Goal: Task Accomplishment & Management: Manage account settings

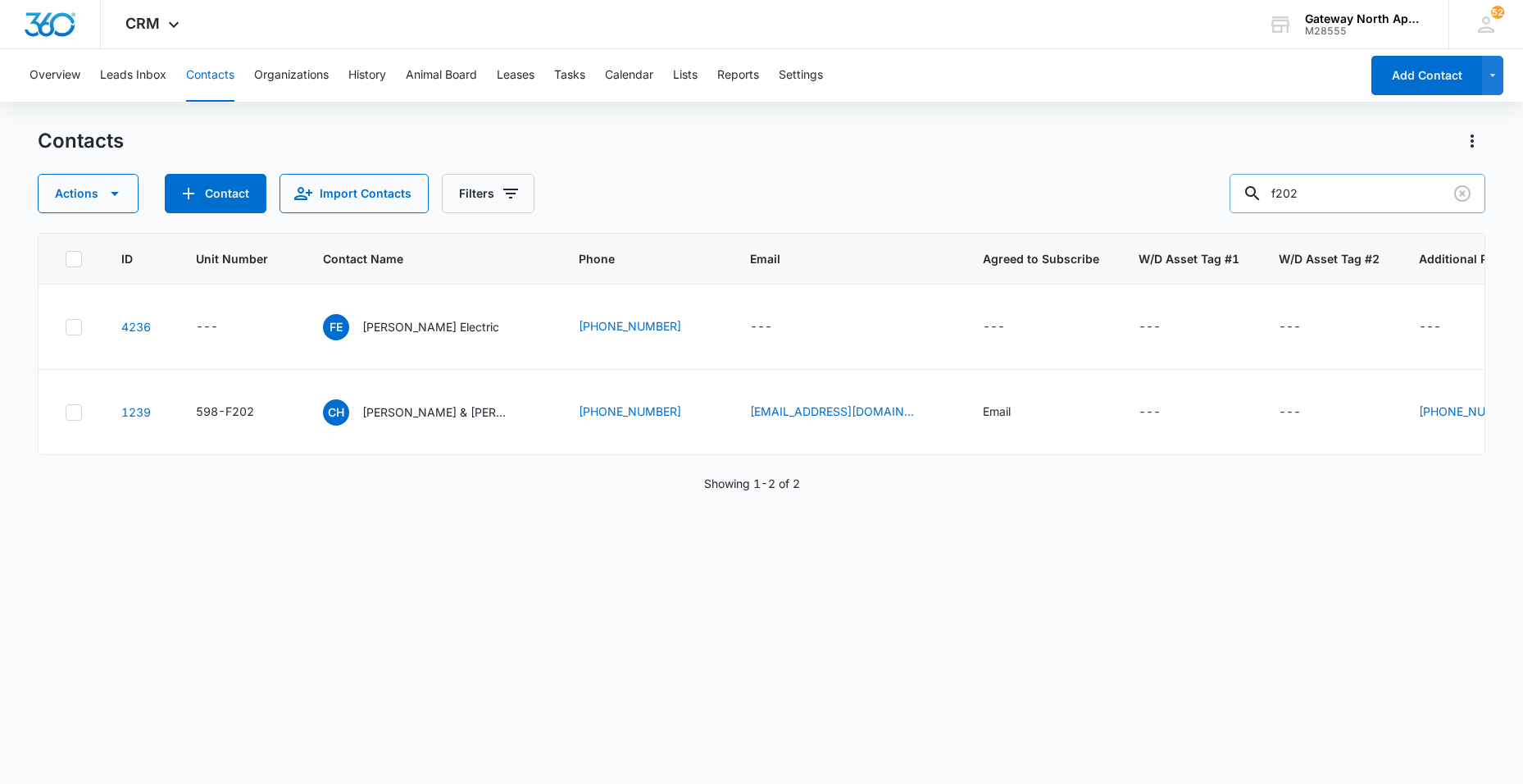
click at [1310, 209] on input "f202" at bounding box center [1357, 193] width 256 height 39
drag, startPoint x: 1318, startPoint y: 201, endPoint x: 1275, endPoint y: 201, distance: 43.0
click at [1275, 201] on div "f202" at bounding box center [1357, 193] width 256 height 39
type input "l101"
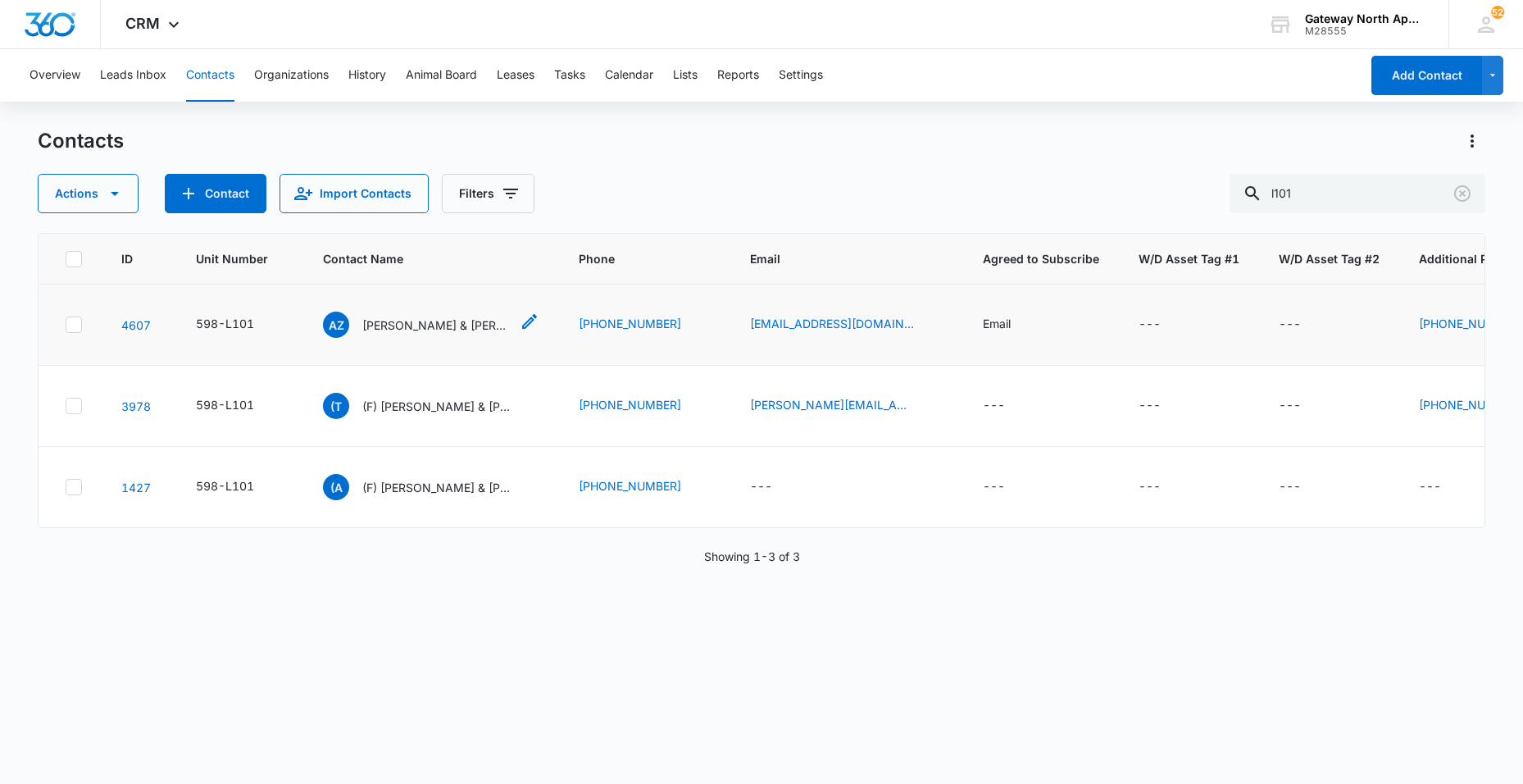
click at [466, 323] on p "Aurora Zirk & Christopher Himel" at bounding box center [437, 325] width 147 height 17
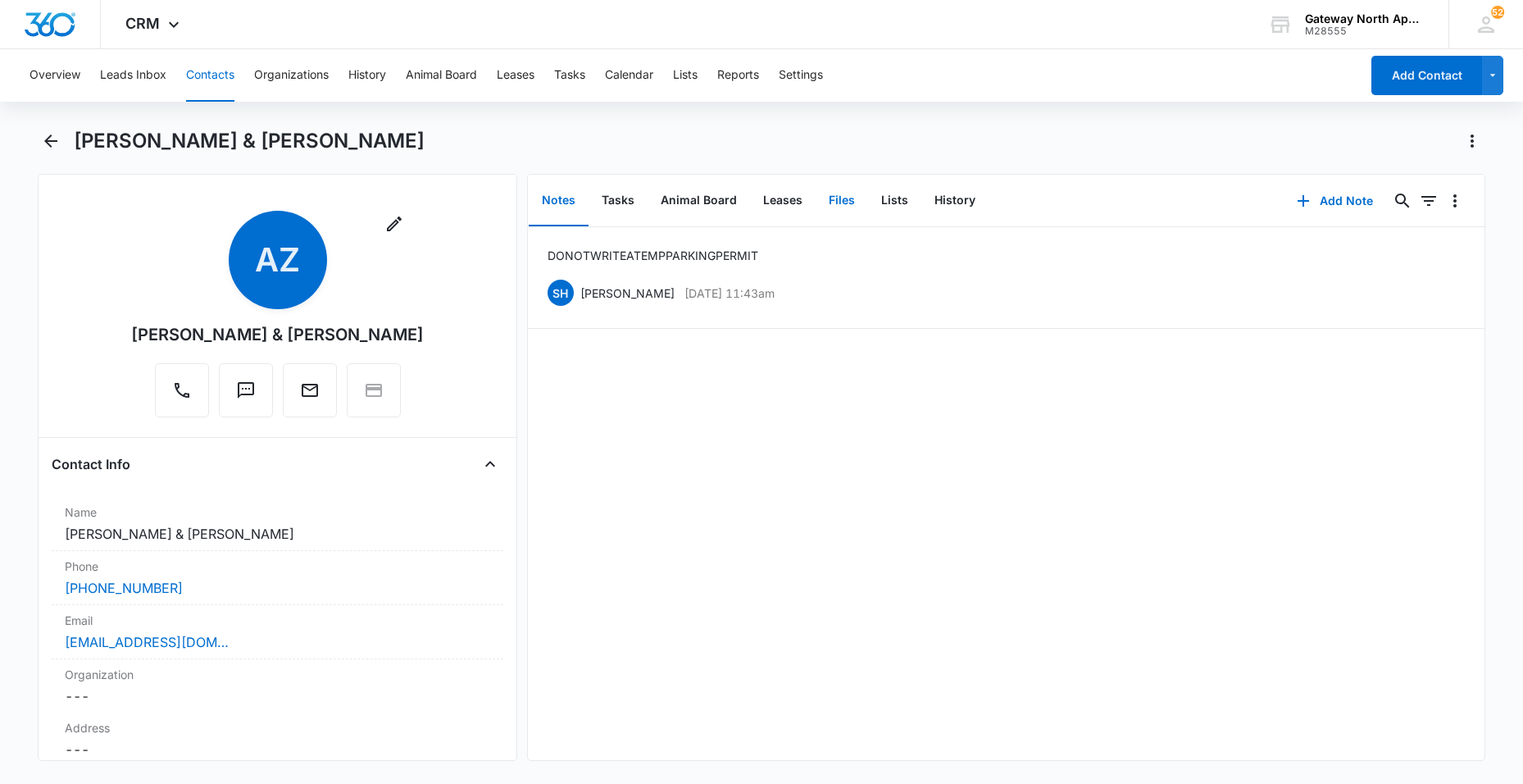
click at [838, 200] on button "Files" at bounding box center [841, 200] width 53 height 51
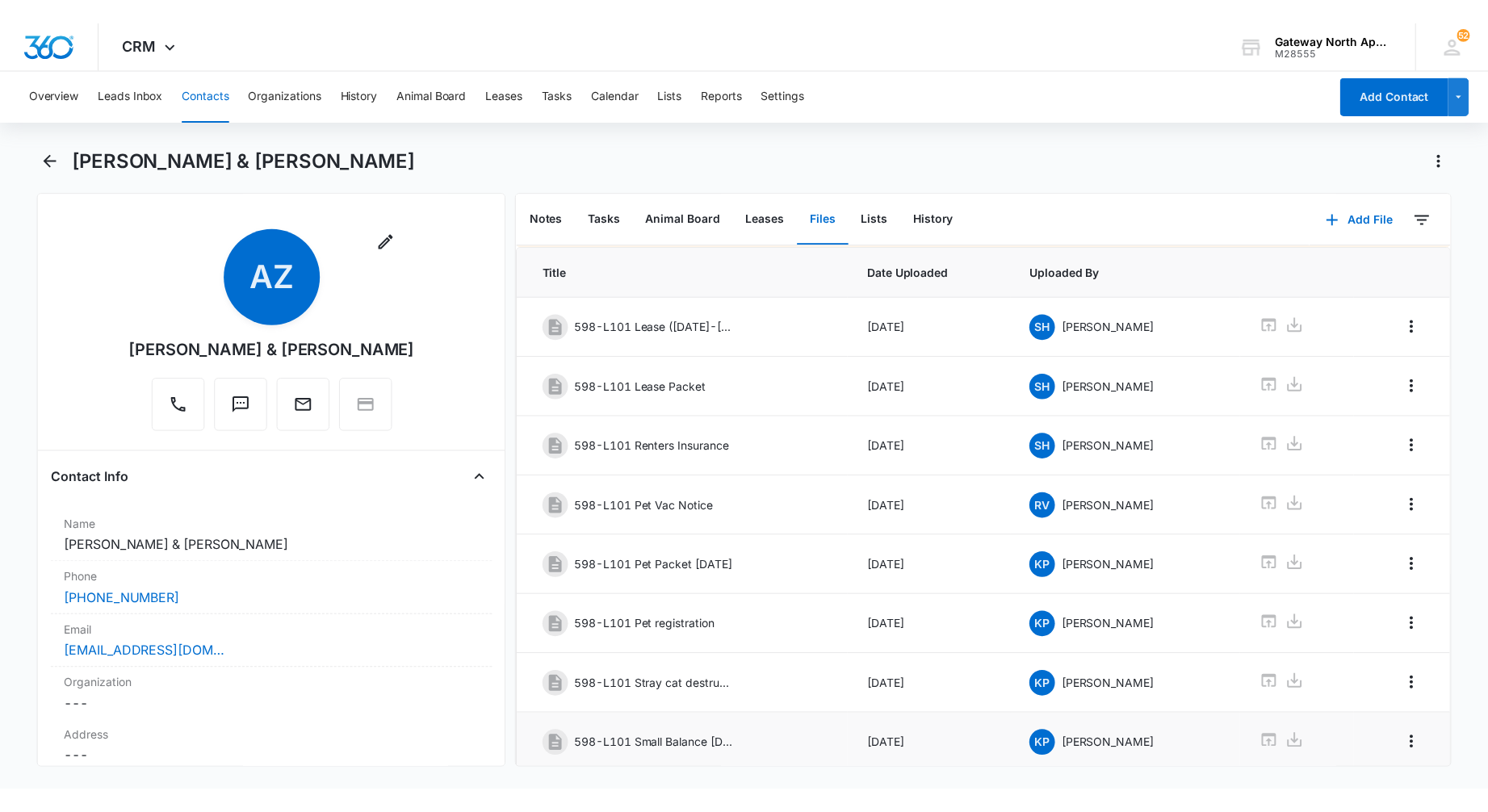
scroll to position [4, 0]
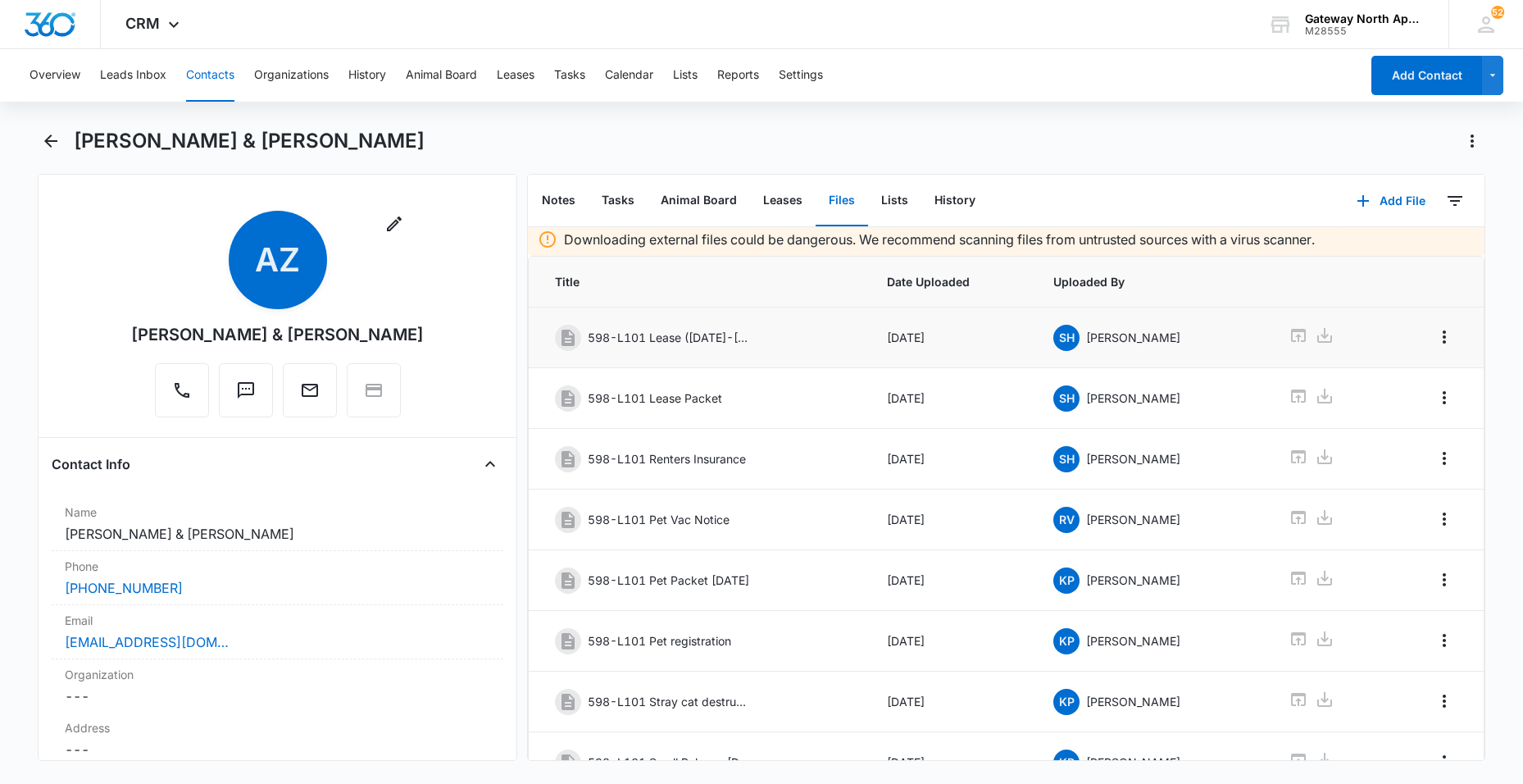
click at [1291, 340] on icon at bounding box center [1298, 335] width 14 height 13
click at [151, 80] on button "Leads Inbox" at bounding box center [132, 75] width 66 height 53
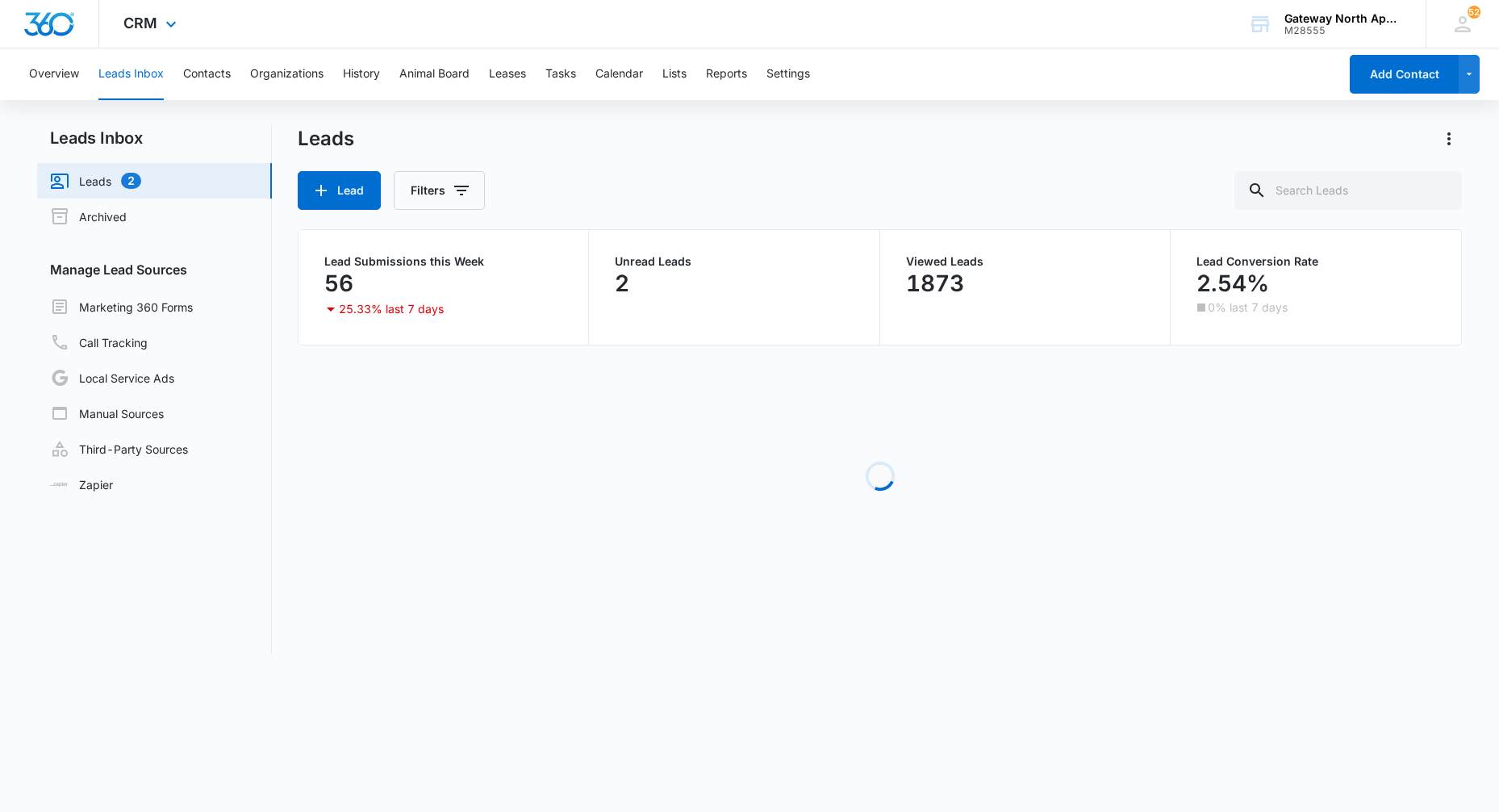
click at [71, 24] on img "Dashboard" at bounding box center [49, 24] width 52 height 24
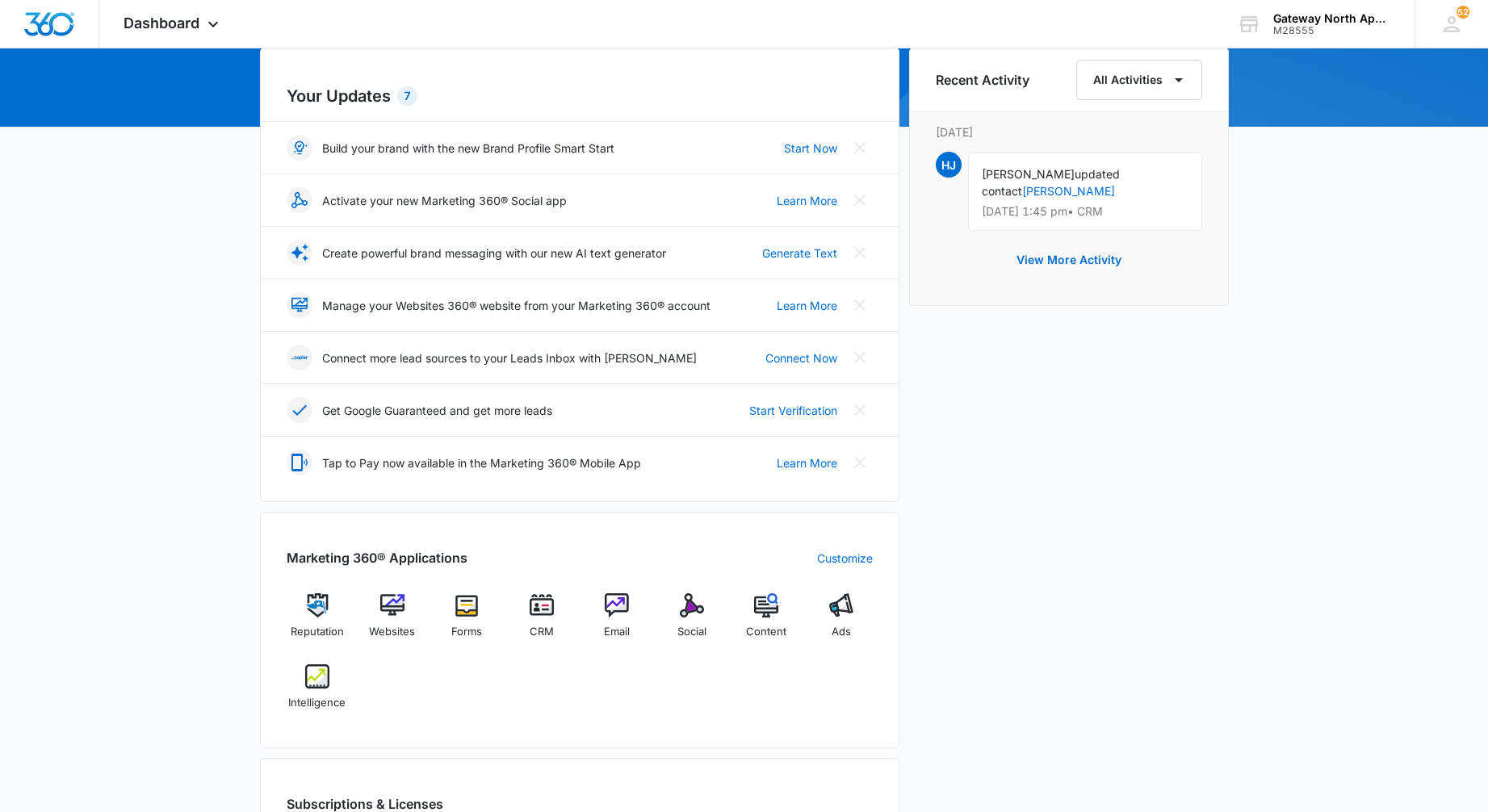
scroll to position [323, 0]
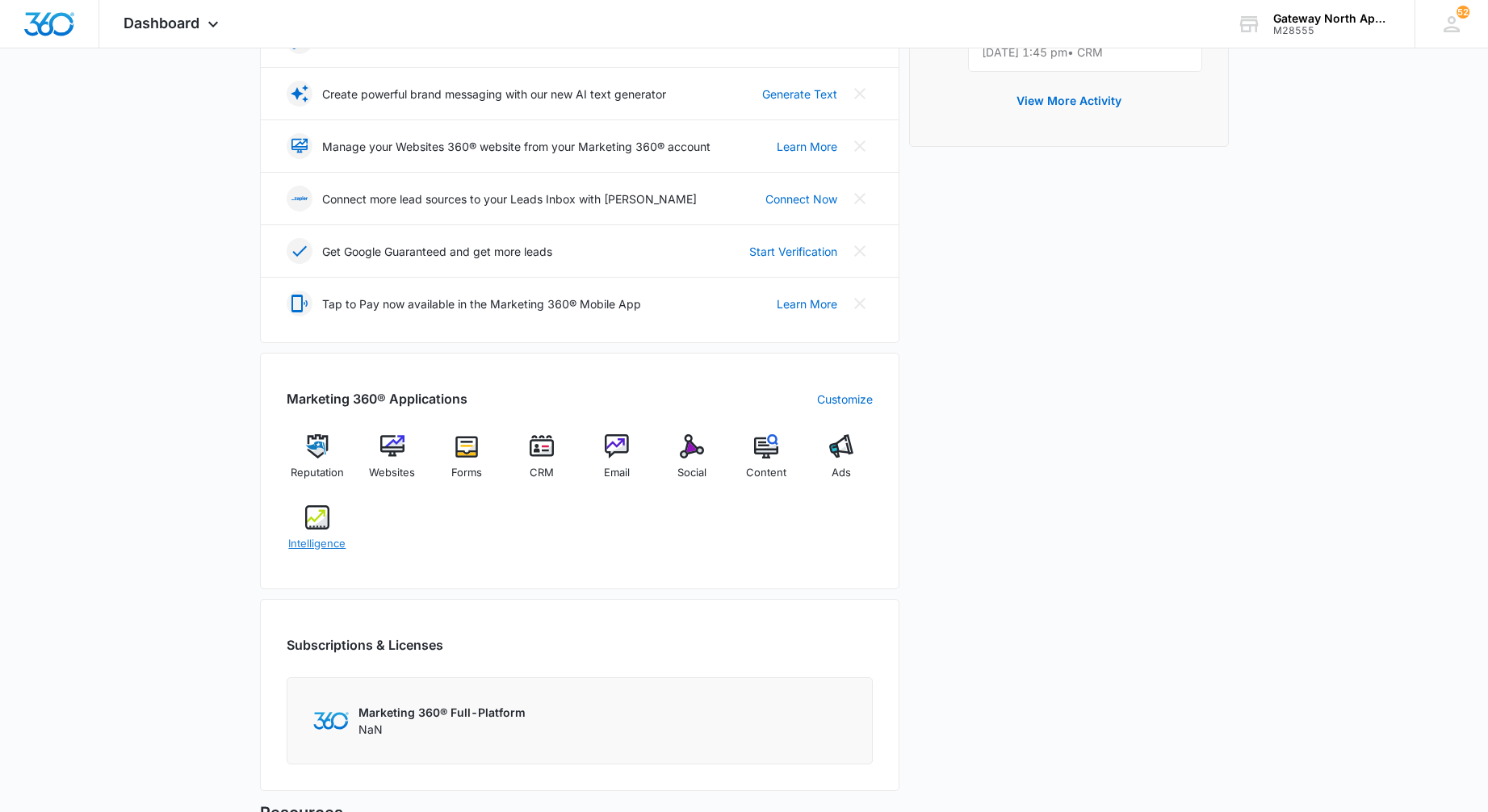
click at [298, 520] on div "Intelligence" at bounding box center [318, 534] width 62 height 58
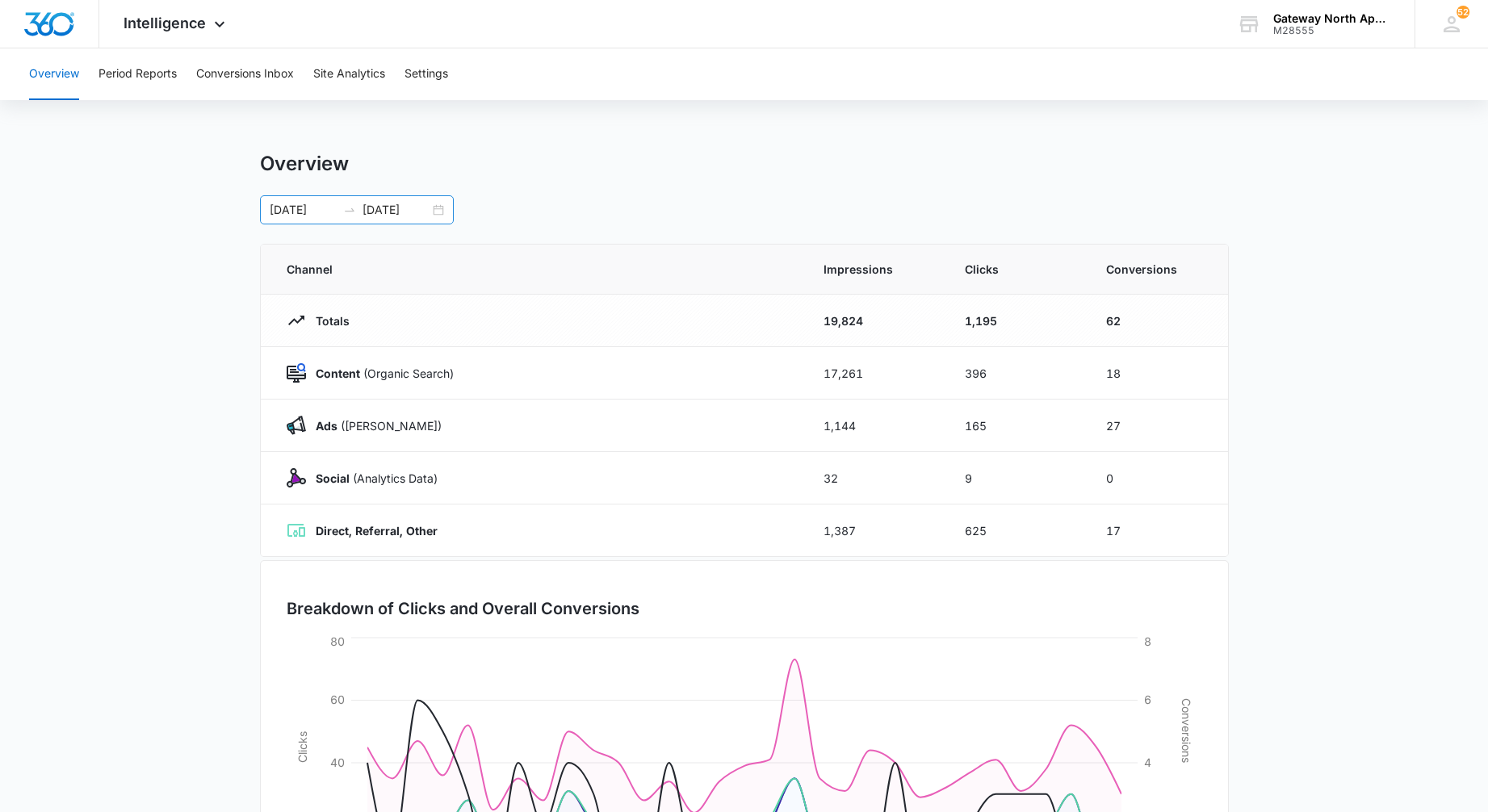
click at [440, 211] on div "07/15/2025 08/14/2025" at bounding box center [357, 209] width 194 height 29
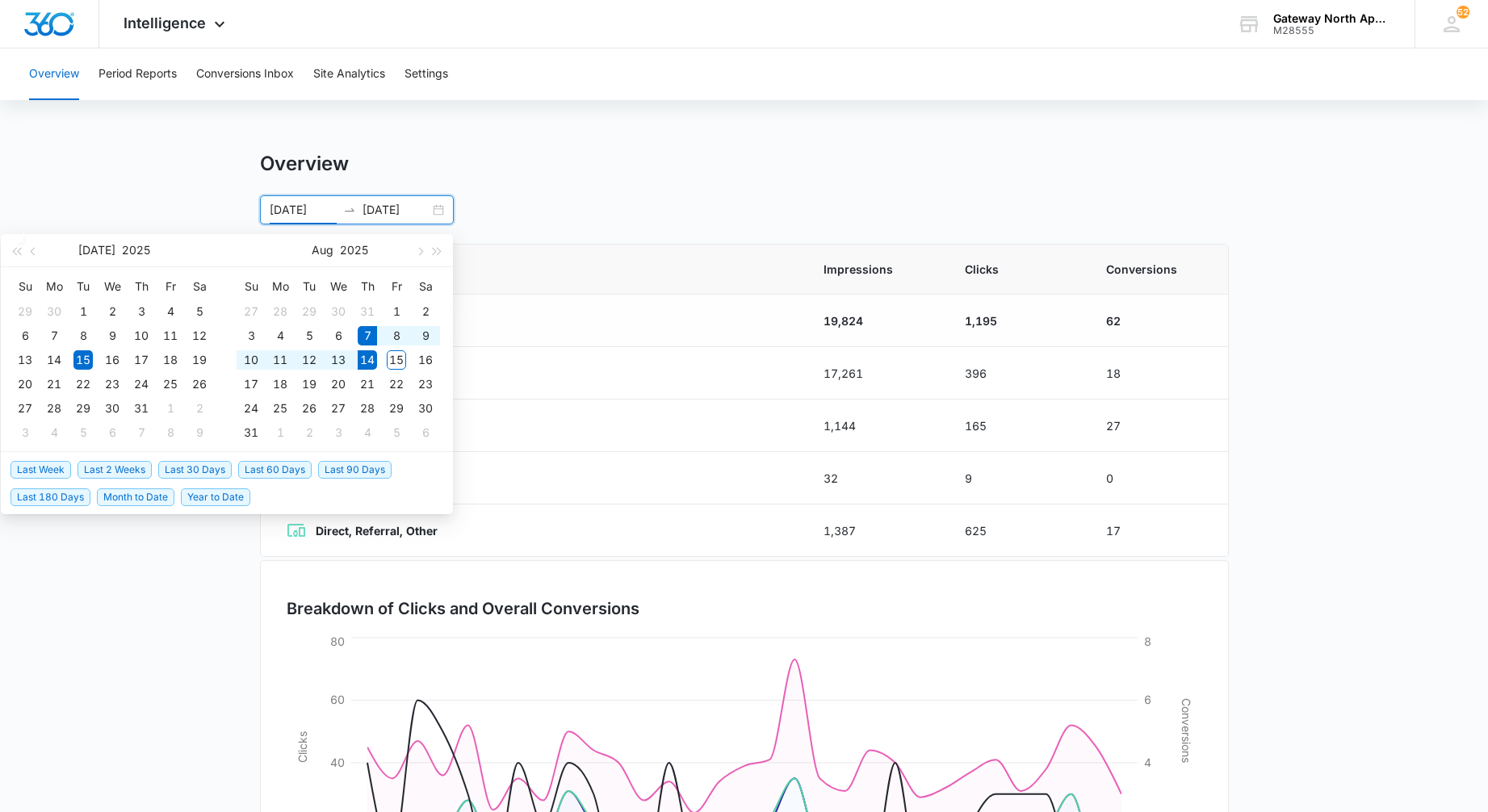
click at [46, 471] on span "Last Week" at bounding box center [41, 469] width 60 height 18
type input "[DATE]"
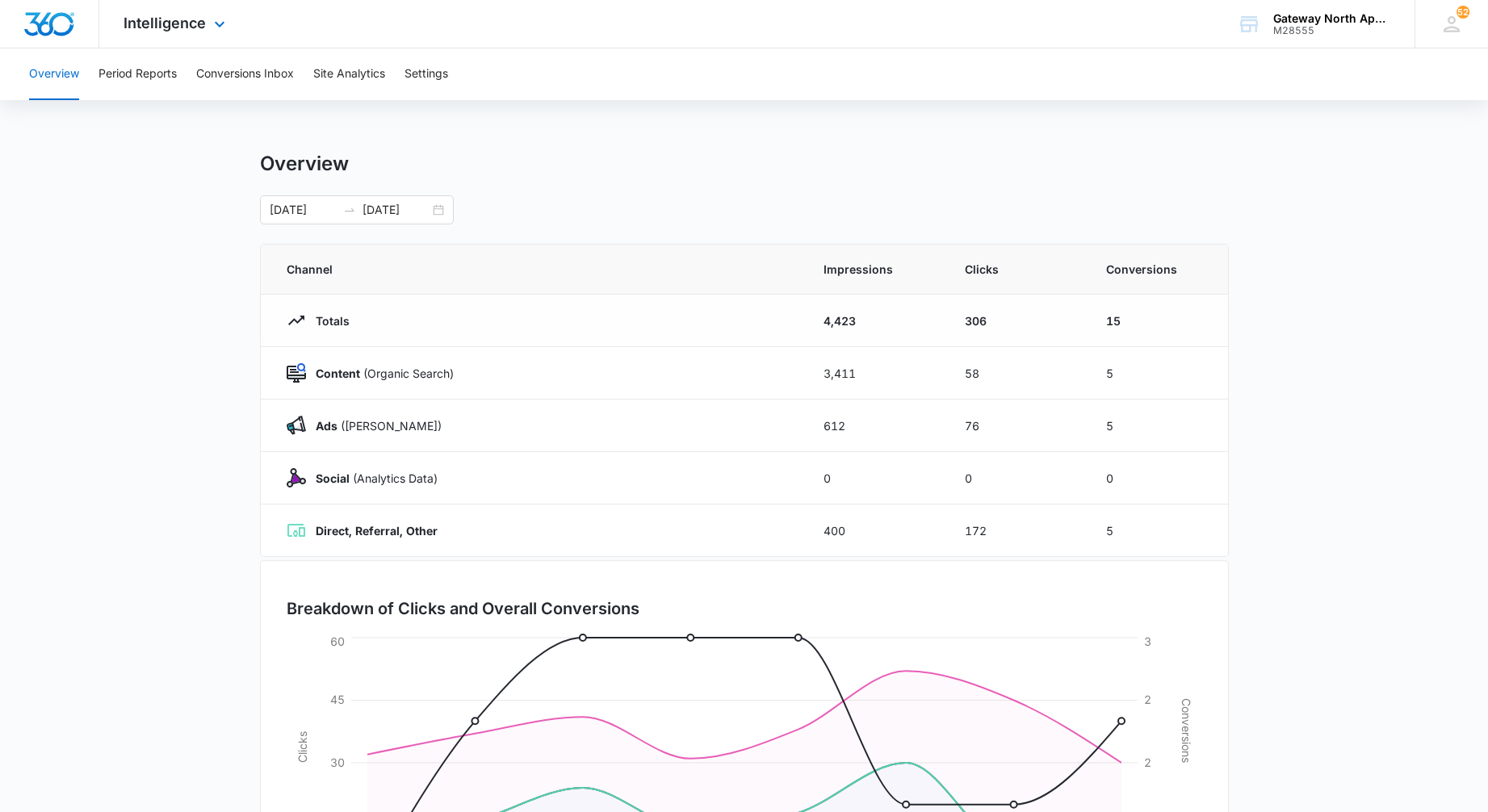
click at [42, 35] on img "Dashboard" at bounding box center [49, 24] width 52 height 24
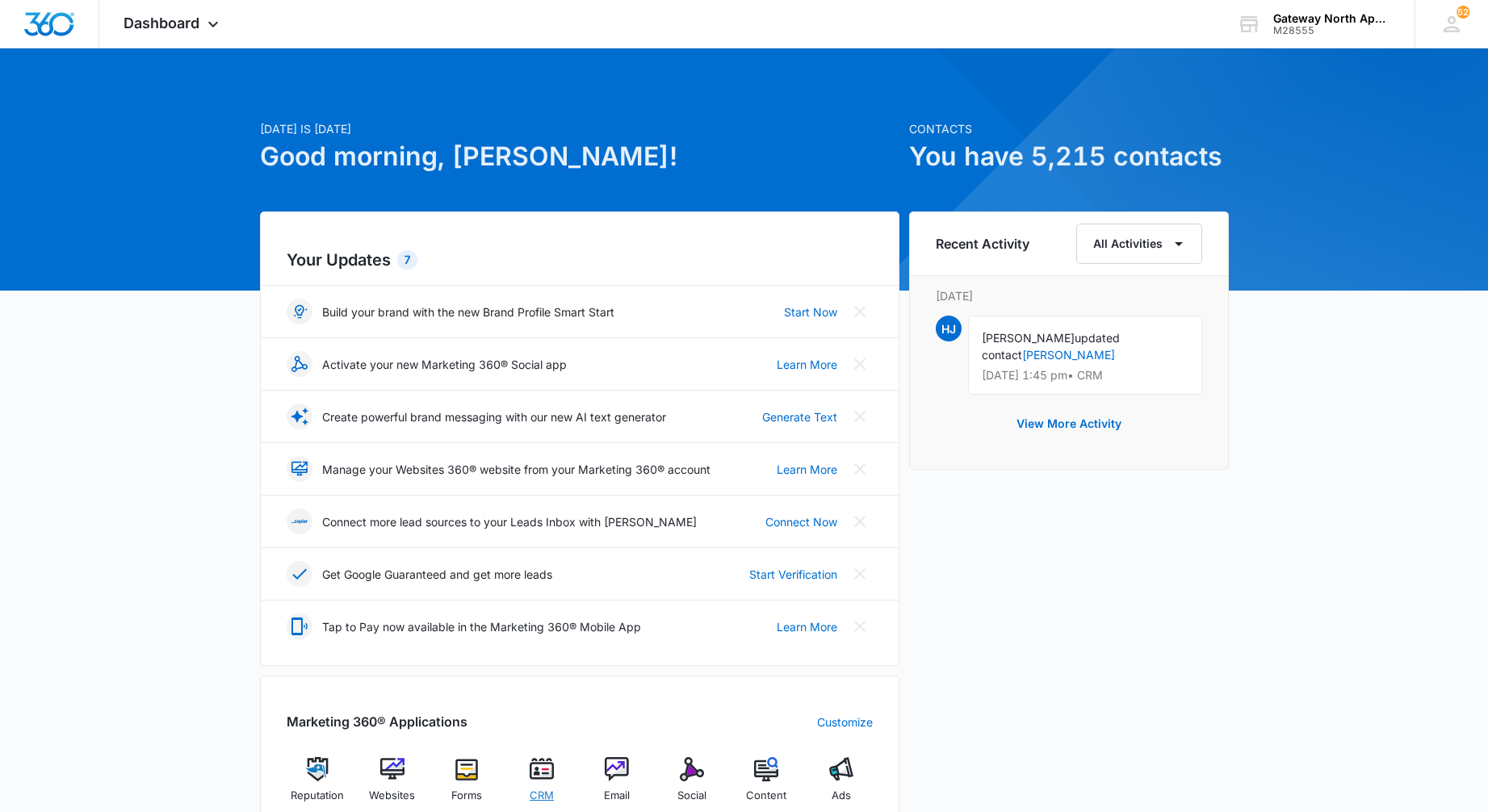
click at [548, 771] on img at bounding box center [542, 769] width 25 height 24
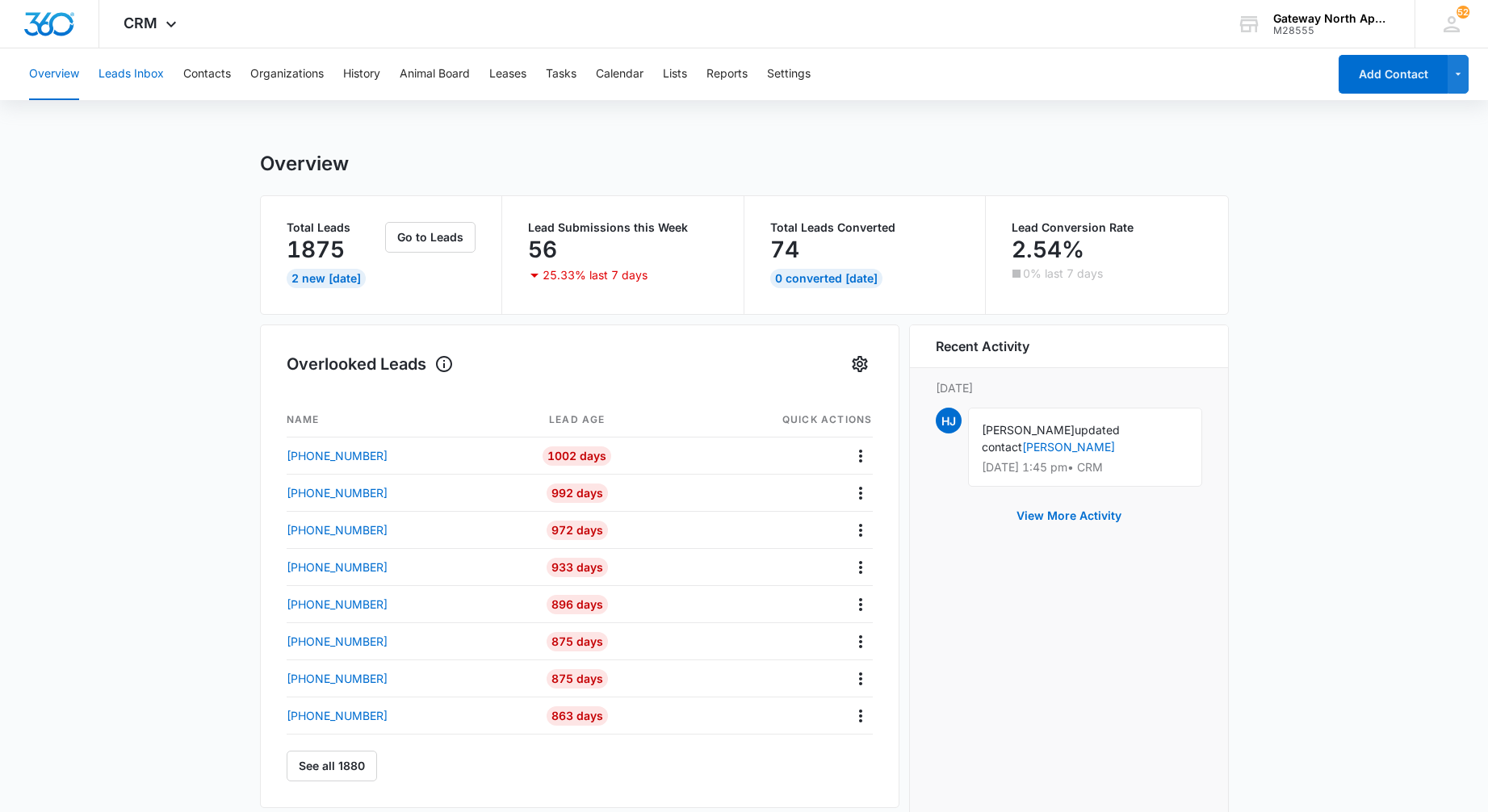
click at [130, 76] on button "Leads Inbox" at bounding box center [130, 73] width 65 height 52
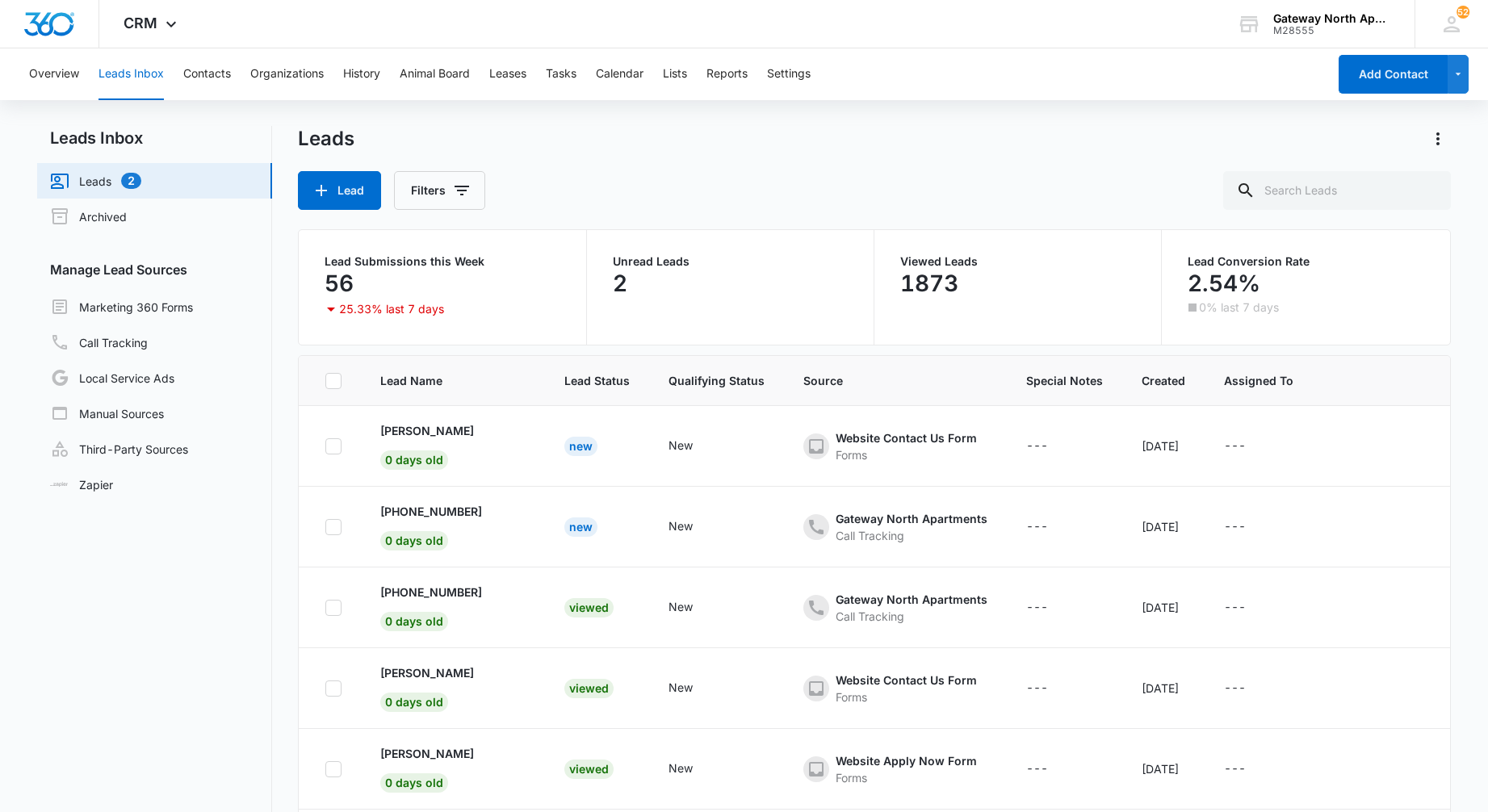
scroll to position [2259, 0]
click at [439, 755] on p "Andrew Catania" at bounding box center [426, 754] width 93 height 17
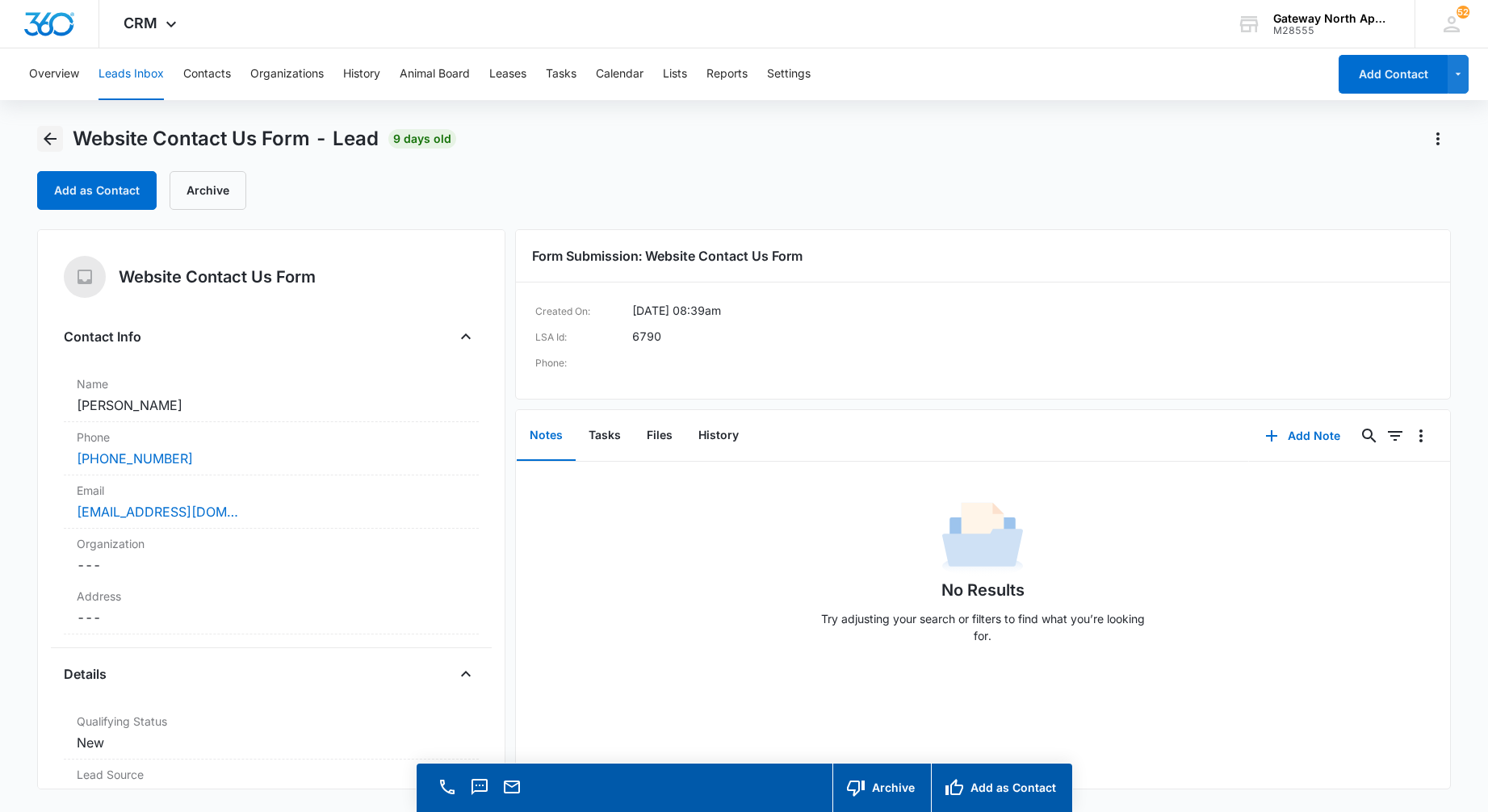
click at [58, 141] on icon "Back" at bounding box center [50, 138] width 20 height 20
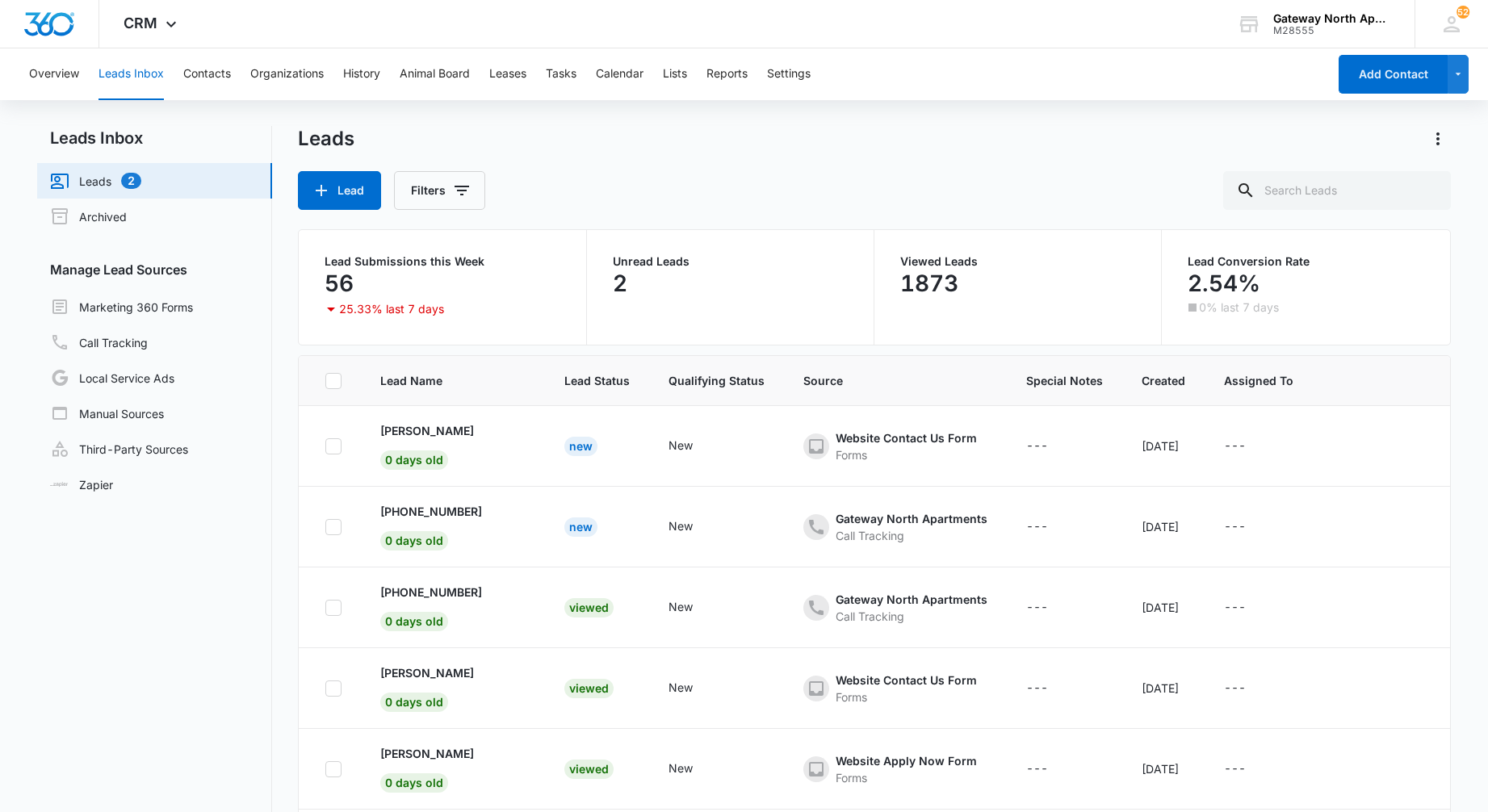
scroll to position [2259, 0]
click at [179, 311] on link "Marketing 360 Forms" at bounding box center [122, 306] width 143 height 20
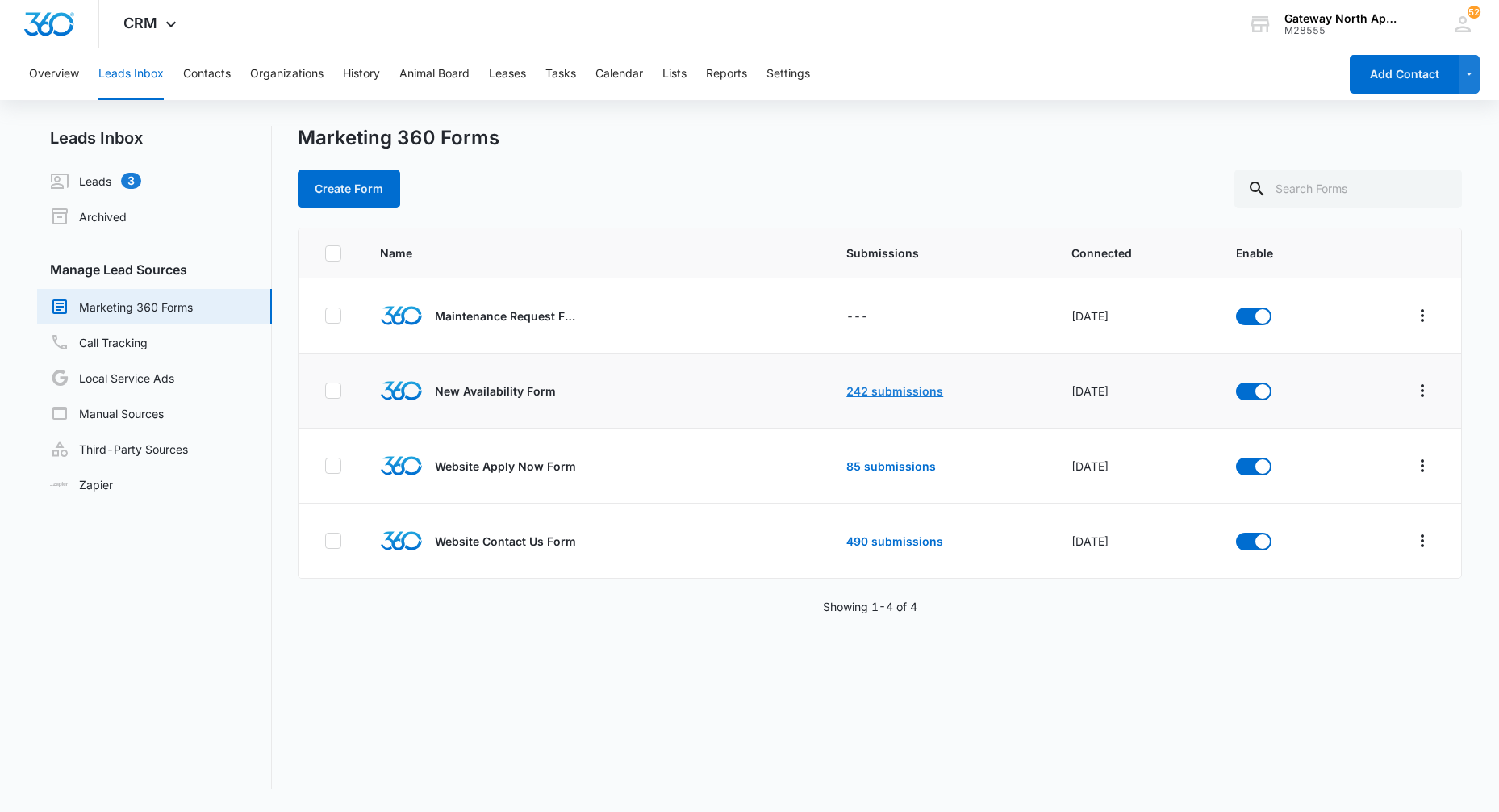
click at [896, 395] on link "242 submissions" at bounding box center [895, 391] width 97 height 14
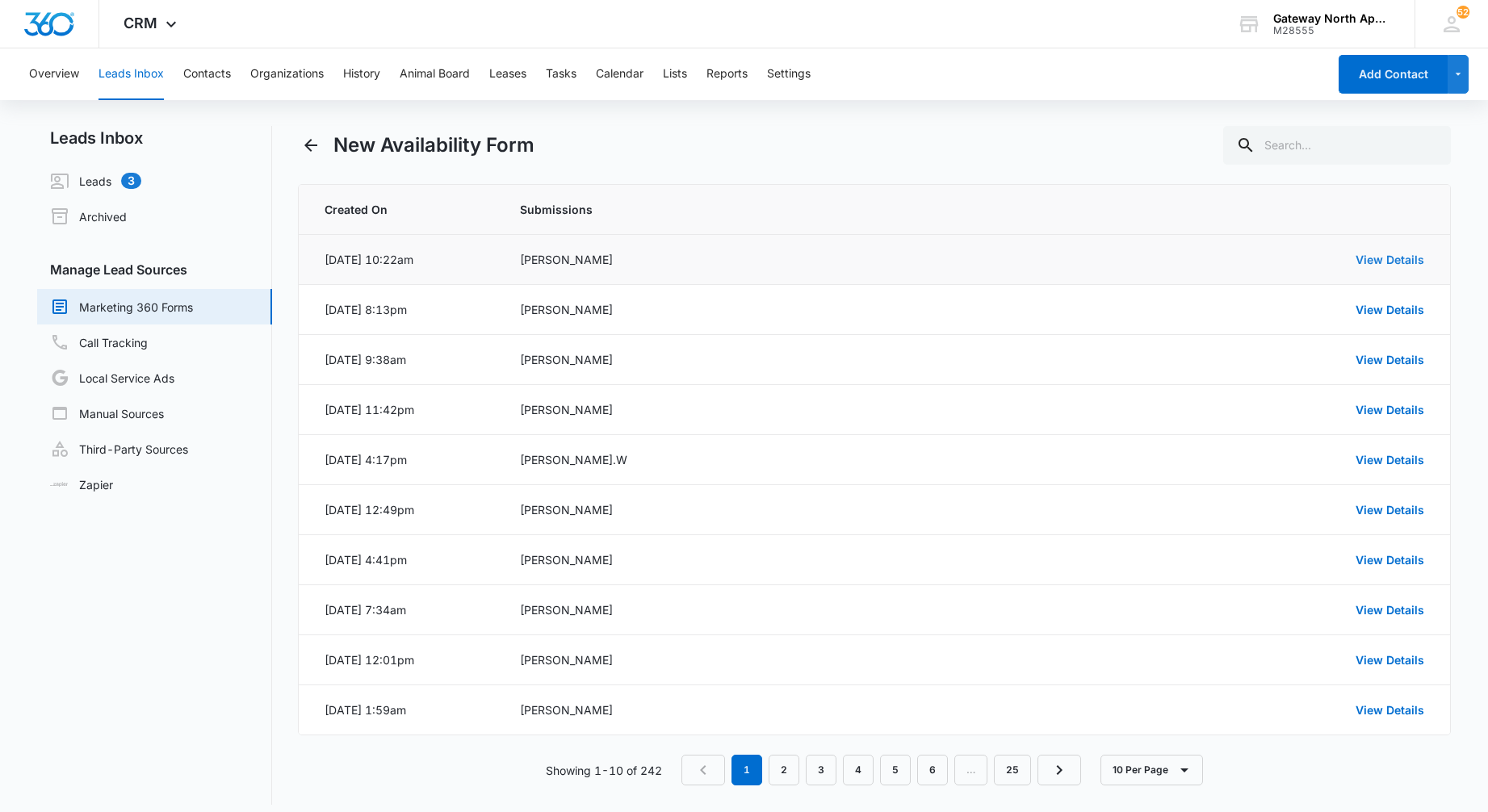
click at [1365, 254] on link "View Details" at bounding box center [1389, 259] width 69 height 14
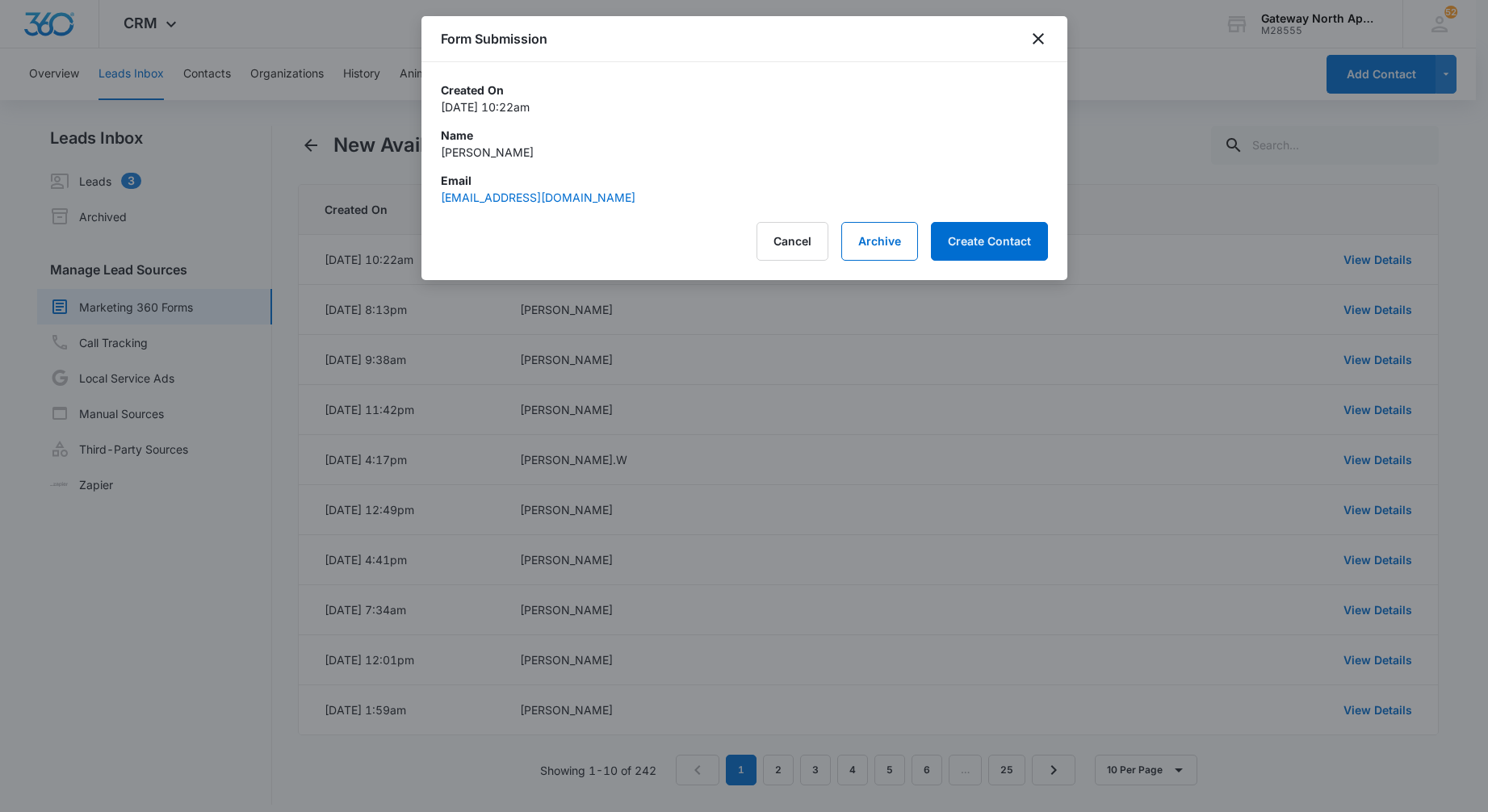
click at [1017, 42] on div "Form Submission" at bounding box center [744, 39] width 646 height 46
click at [1047, 41] on icon "close" at bounding box center [1038, 39] width 20 height 20
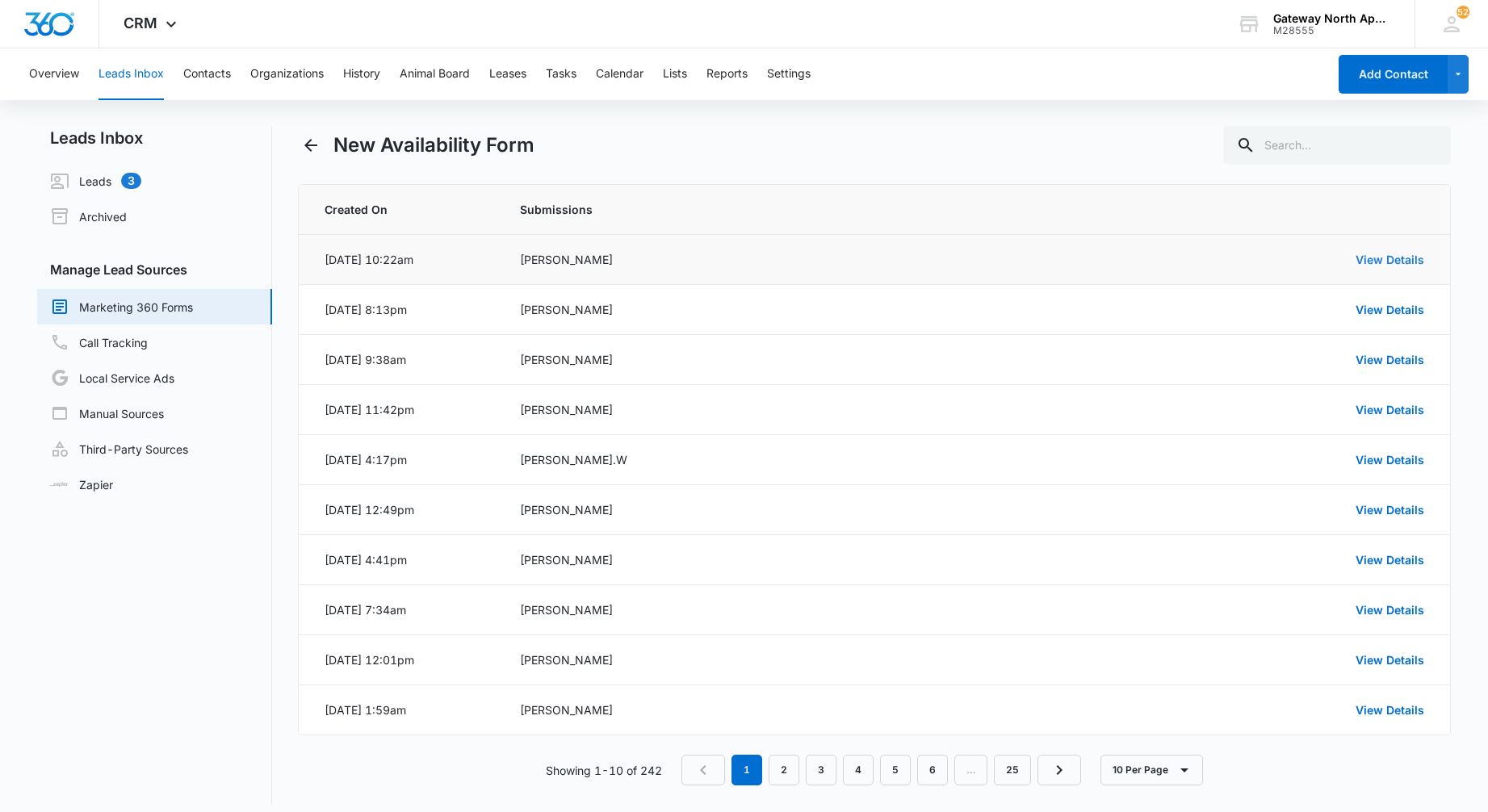
click at [1368, 256] on link "View Details" at bounding box center [1389, 259] width 69 height 14
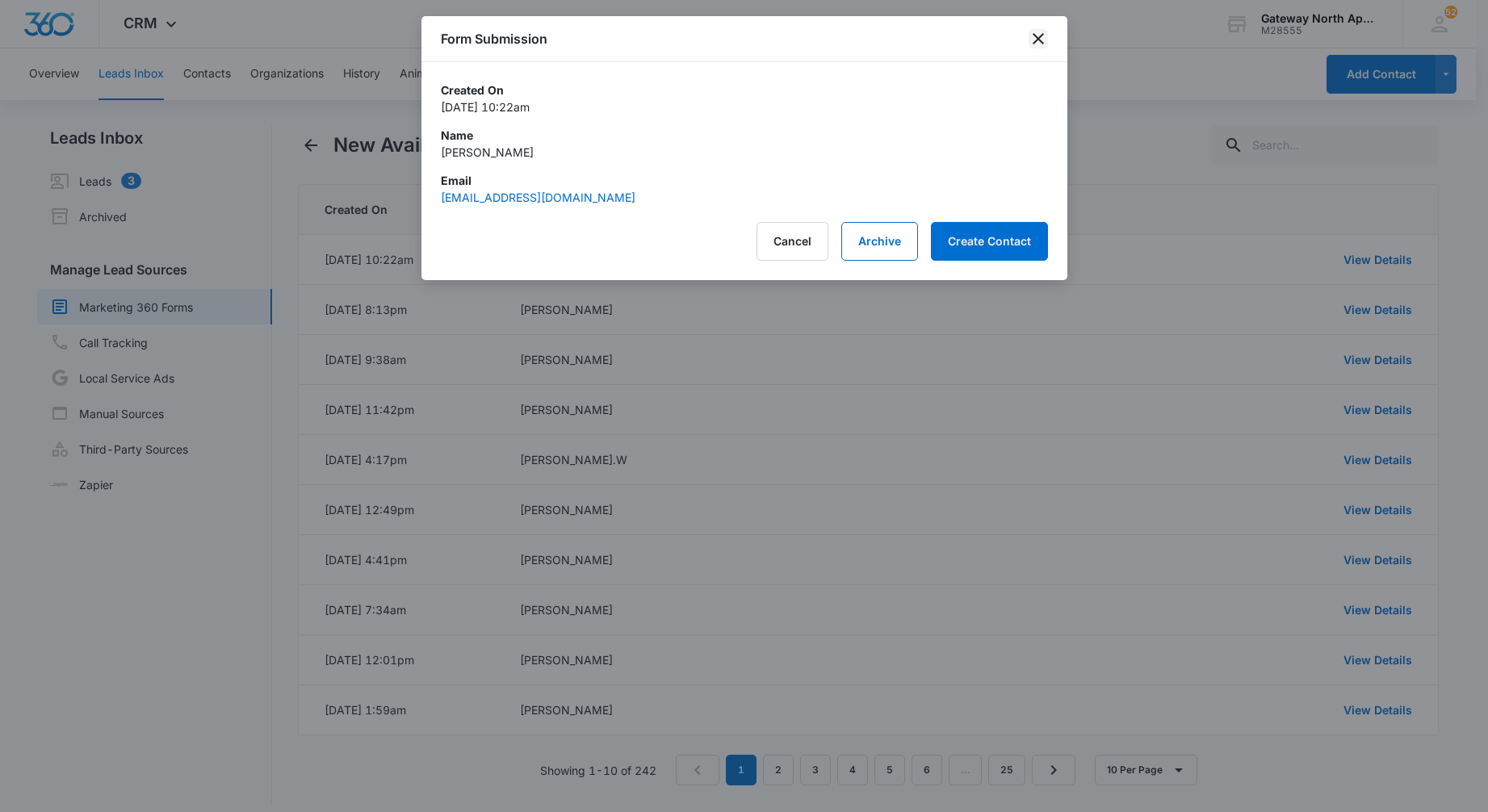
click at [1037, 31] on icon "close" at bounding box center [1038, 39] width 20 height 20
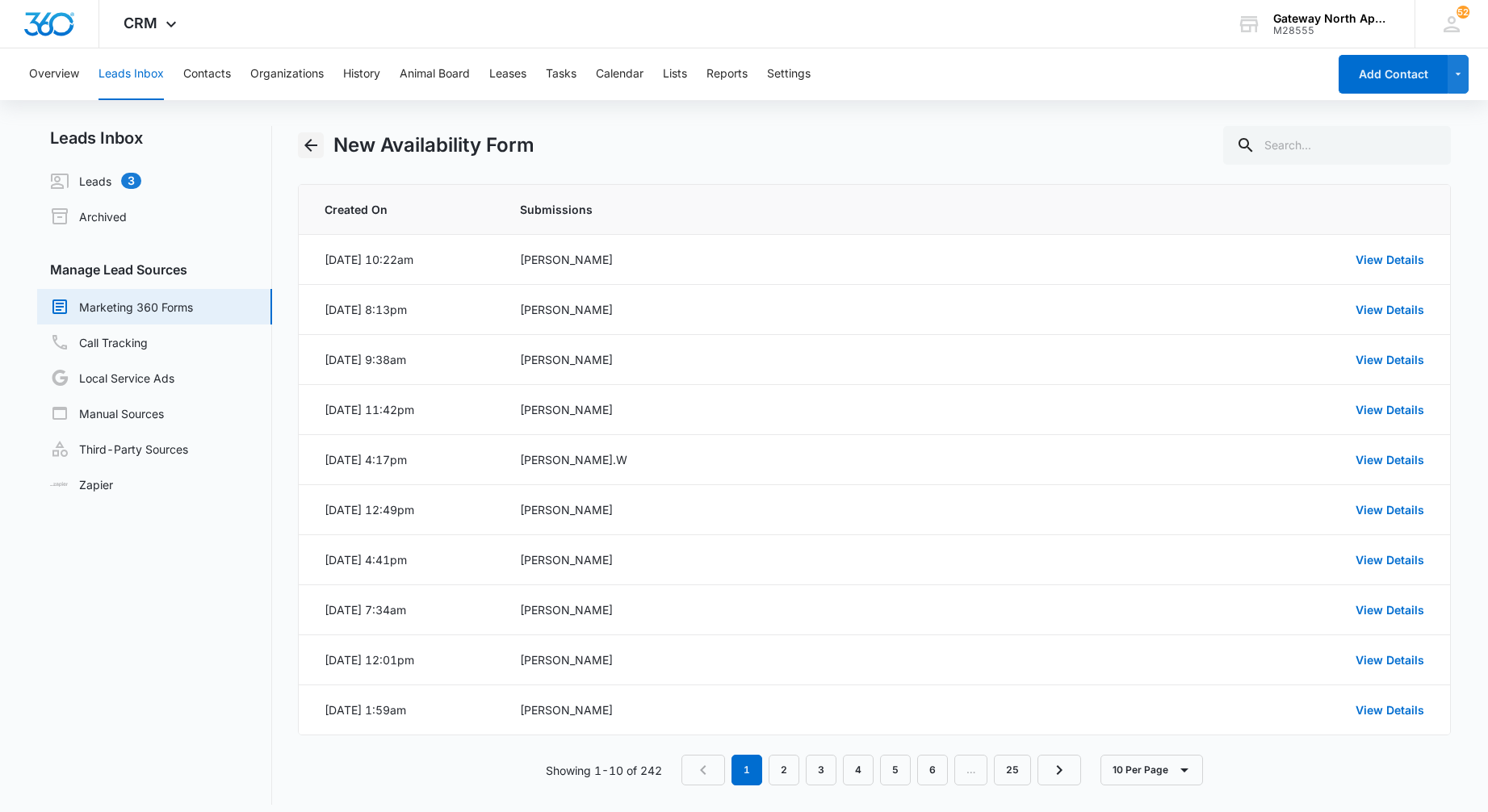
click at [306, 155] on button "Back" at bounding box center [310, 144] width 25 height 25
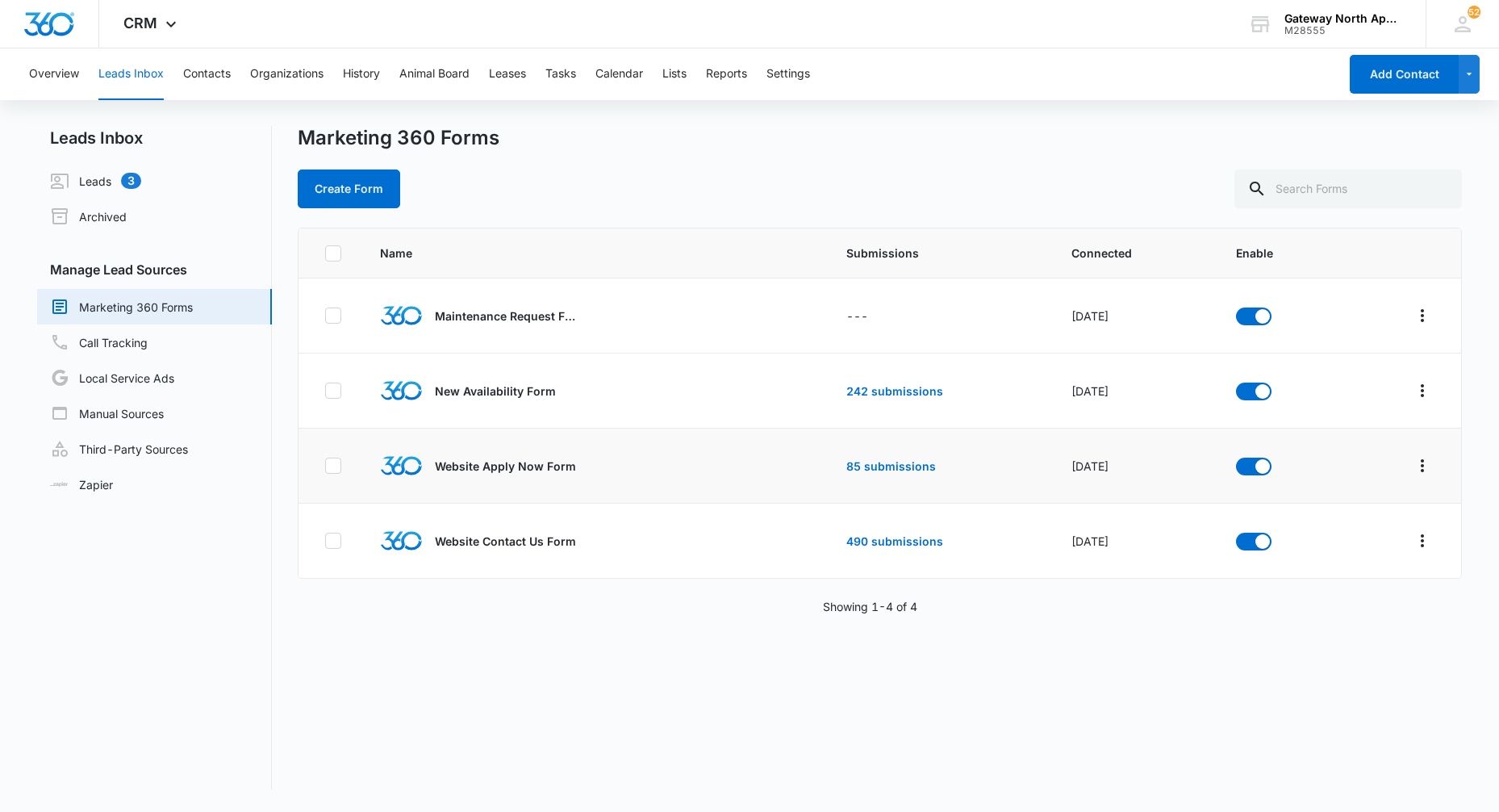
click at [891, 473] on td "85 submissions" at bounding box center [939, 466] width 225 height 75
click at [891, 464] on link "85 submissions" at bounding box center [891, 465] width 90 height 14
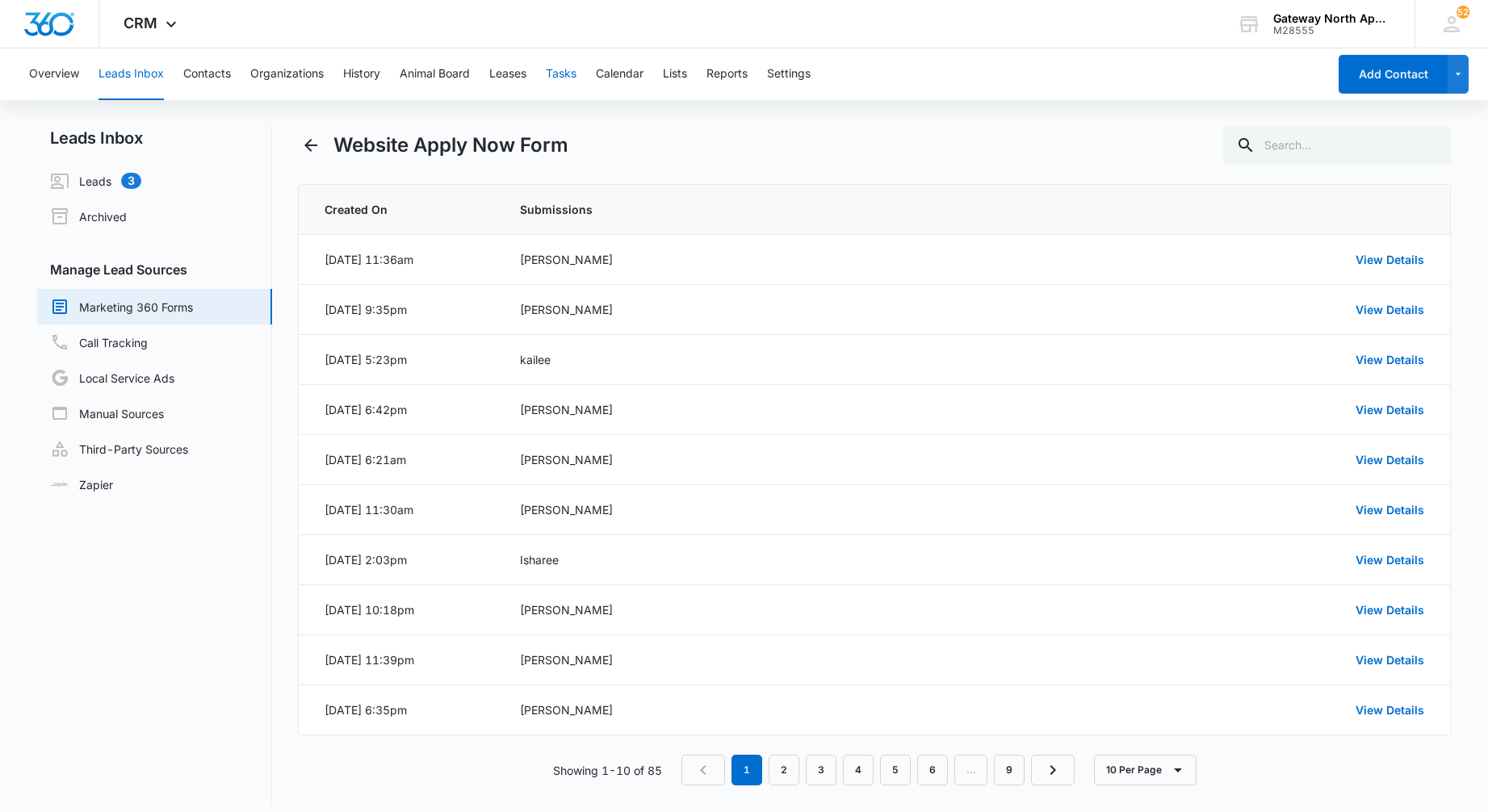
click at [571, 71] on button "Tasks" at bounding box center [561, 73] width 31 height 52
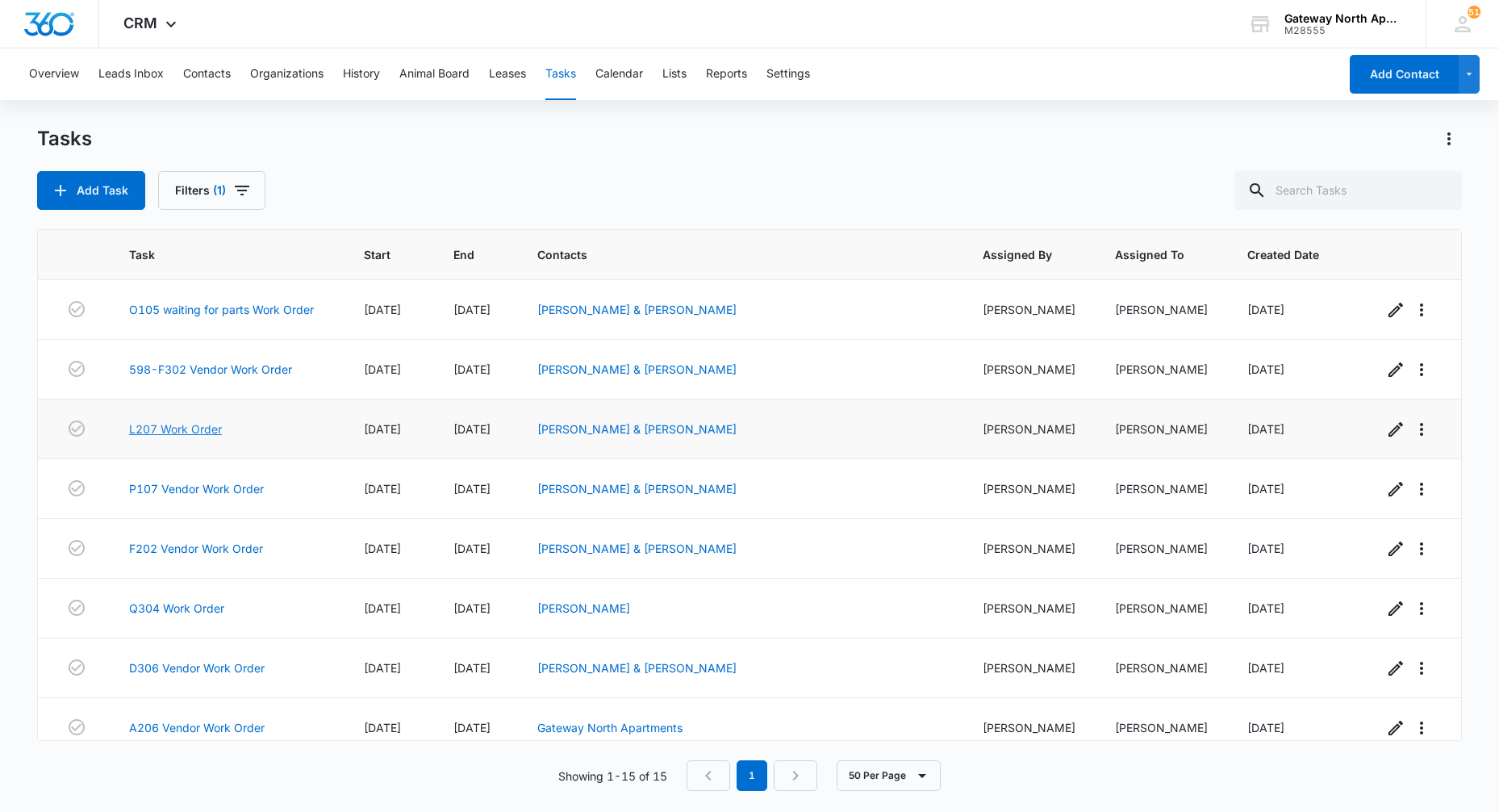
click at [200, 431] on link "L207 Work Order" at bounding box center [175, 429] width 93 height 17
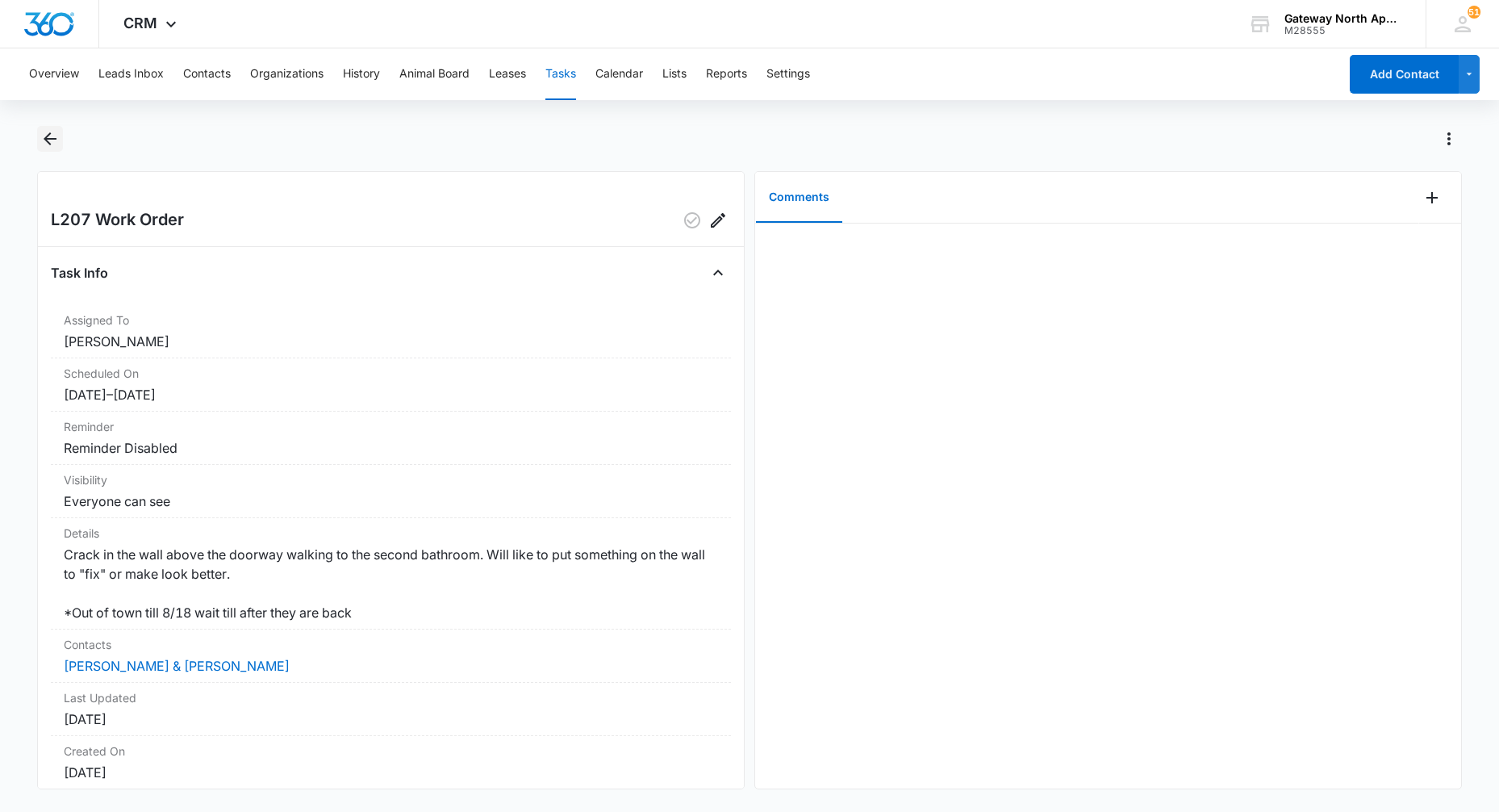
click at [54, 139] on icon "Back" at bounding box center [50, 138] width 13 height 13
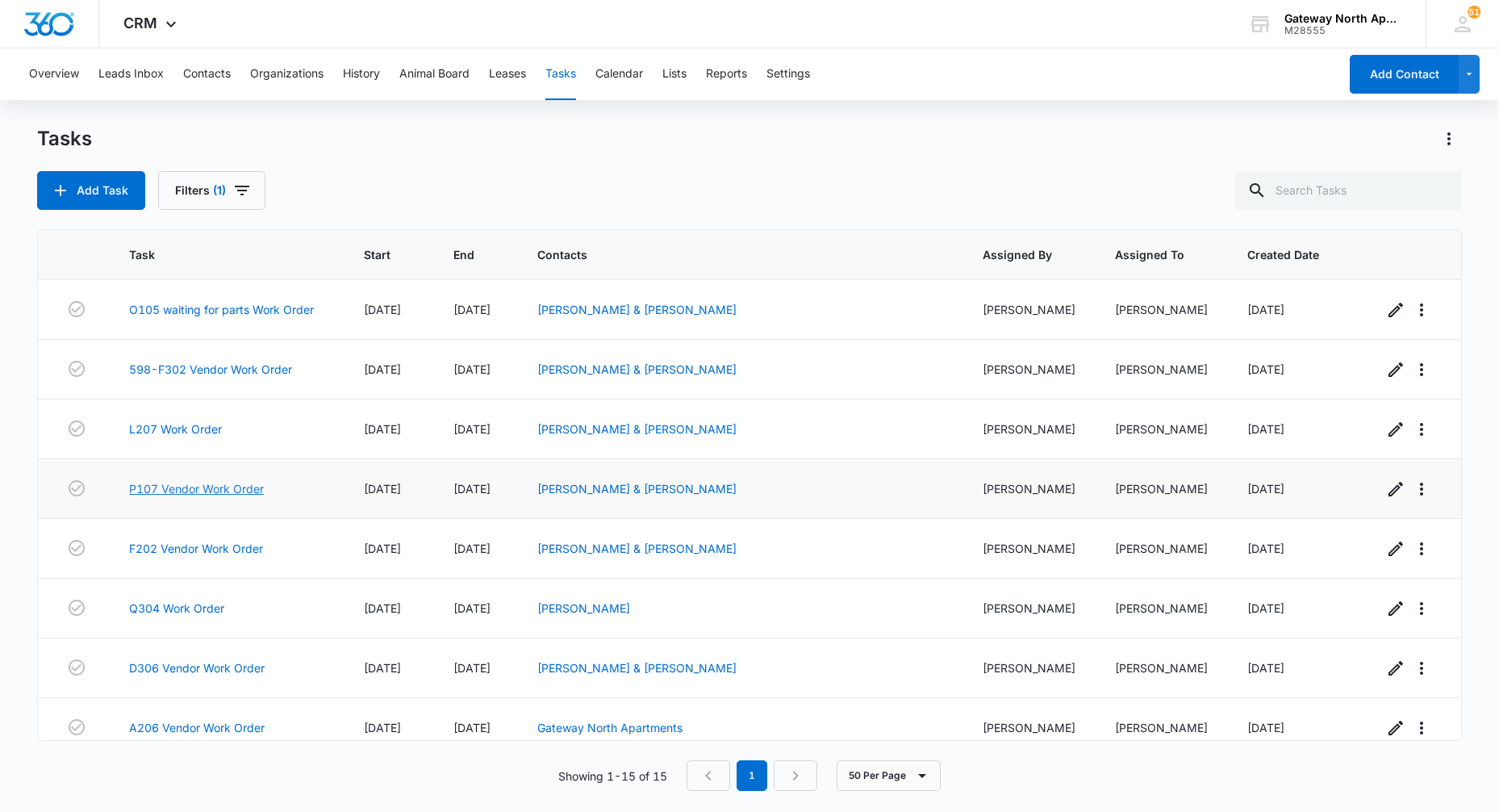
click at [204, 492] on link "P107 Vendor Work Order" at bounding box center [196, 489] width 135 height 17
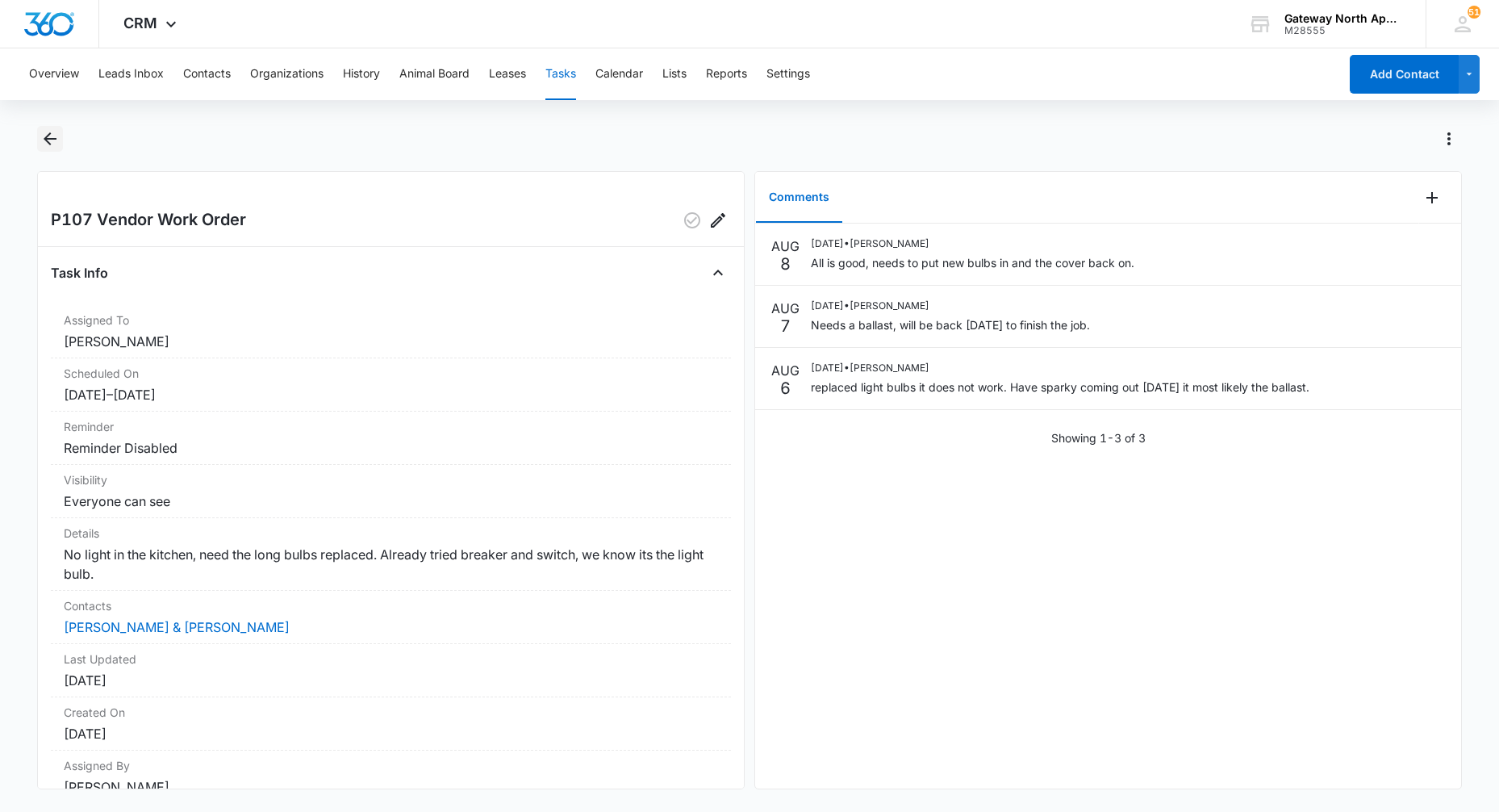
click at [54, 138] on icon "Back" at bounding box center [50, 138] width 13 height 13
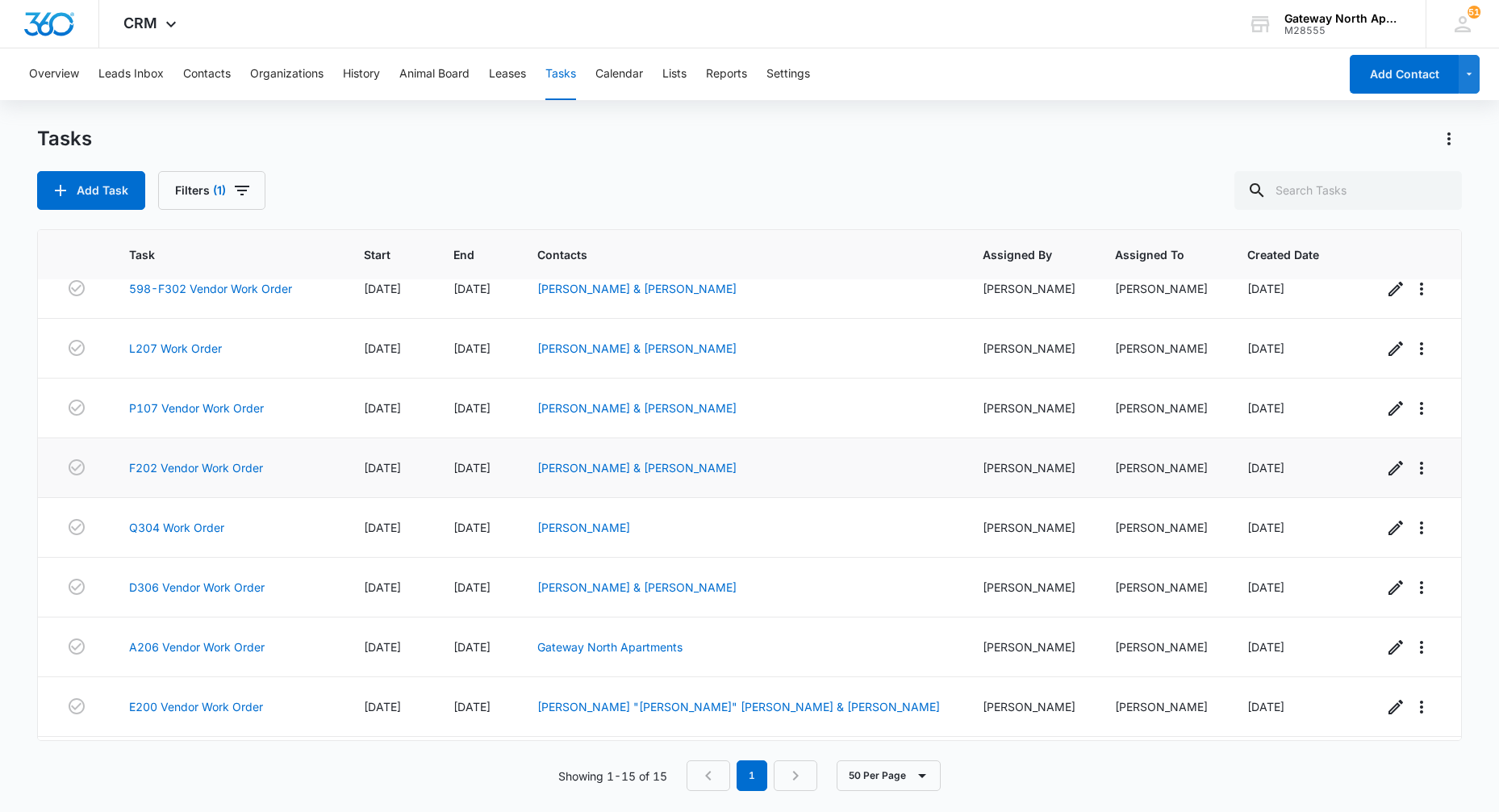
scroll to position [161, 0]
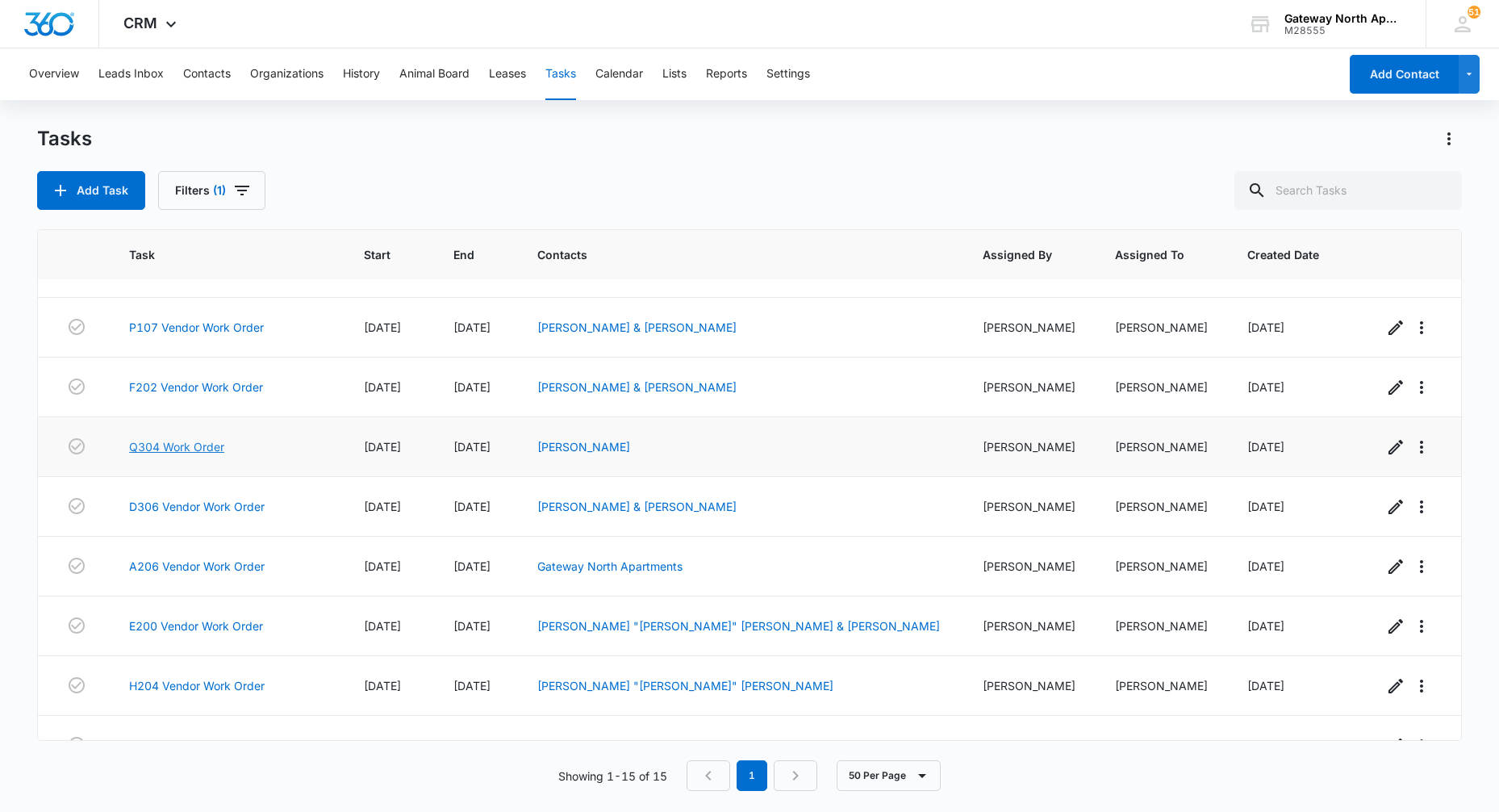
click at [188, 443] on link "Q304 Work Order" at bounding box center [176, 447] width 95 height 17
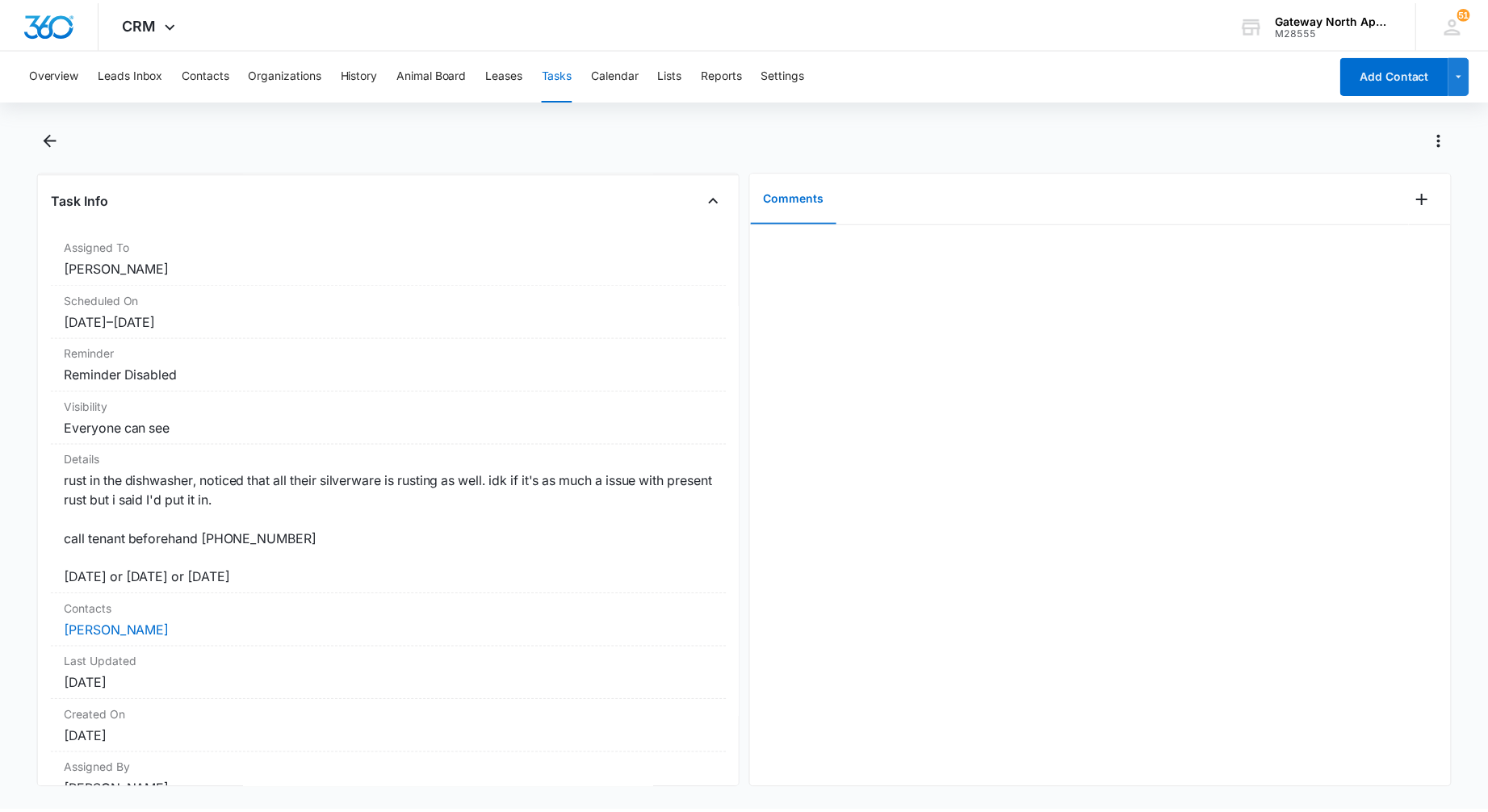
scroll to position [70, 0]
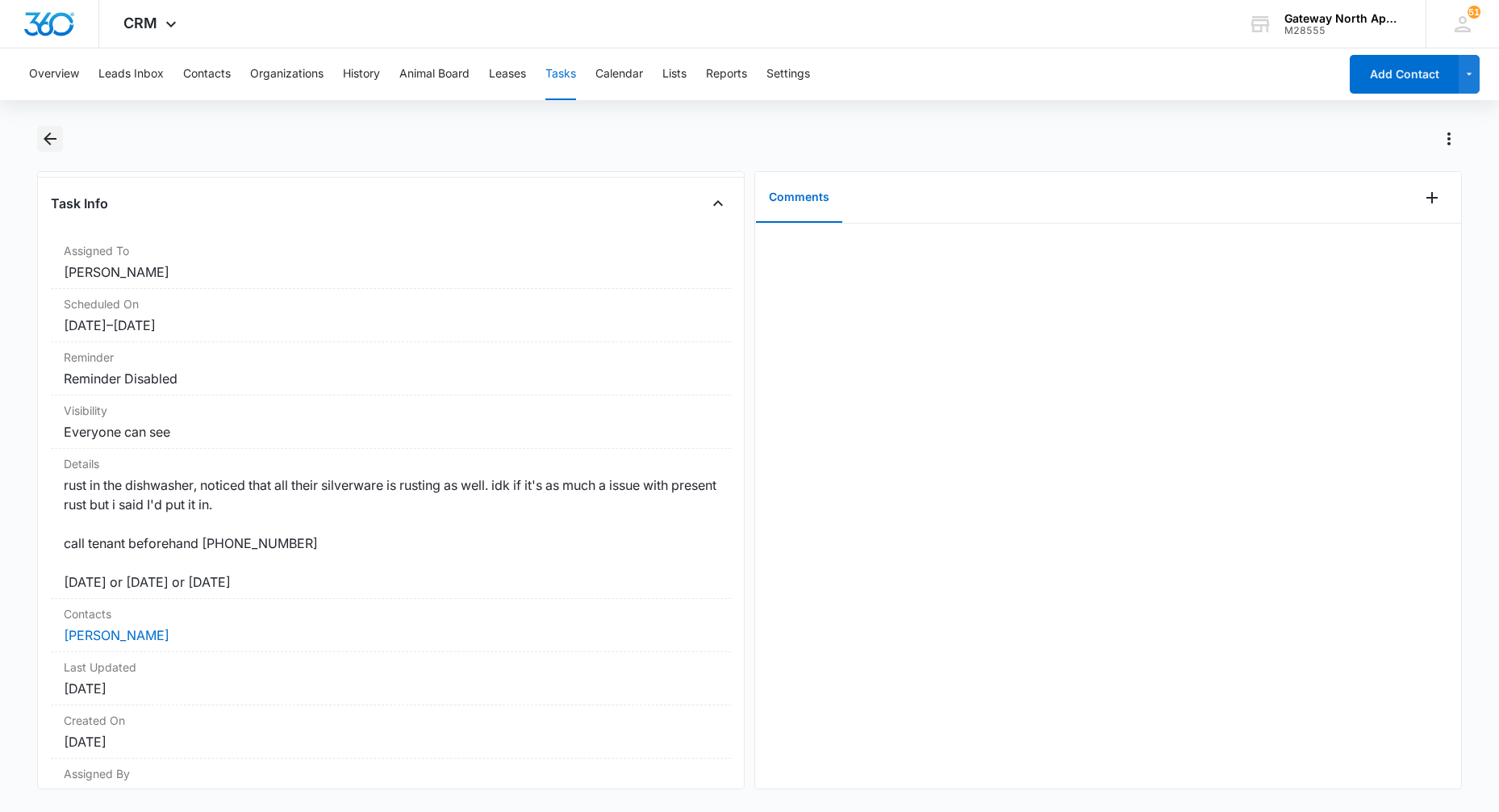
click at [54, 139] on icon "Back" at bounding box center [50, 138] width 13 height 13
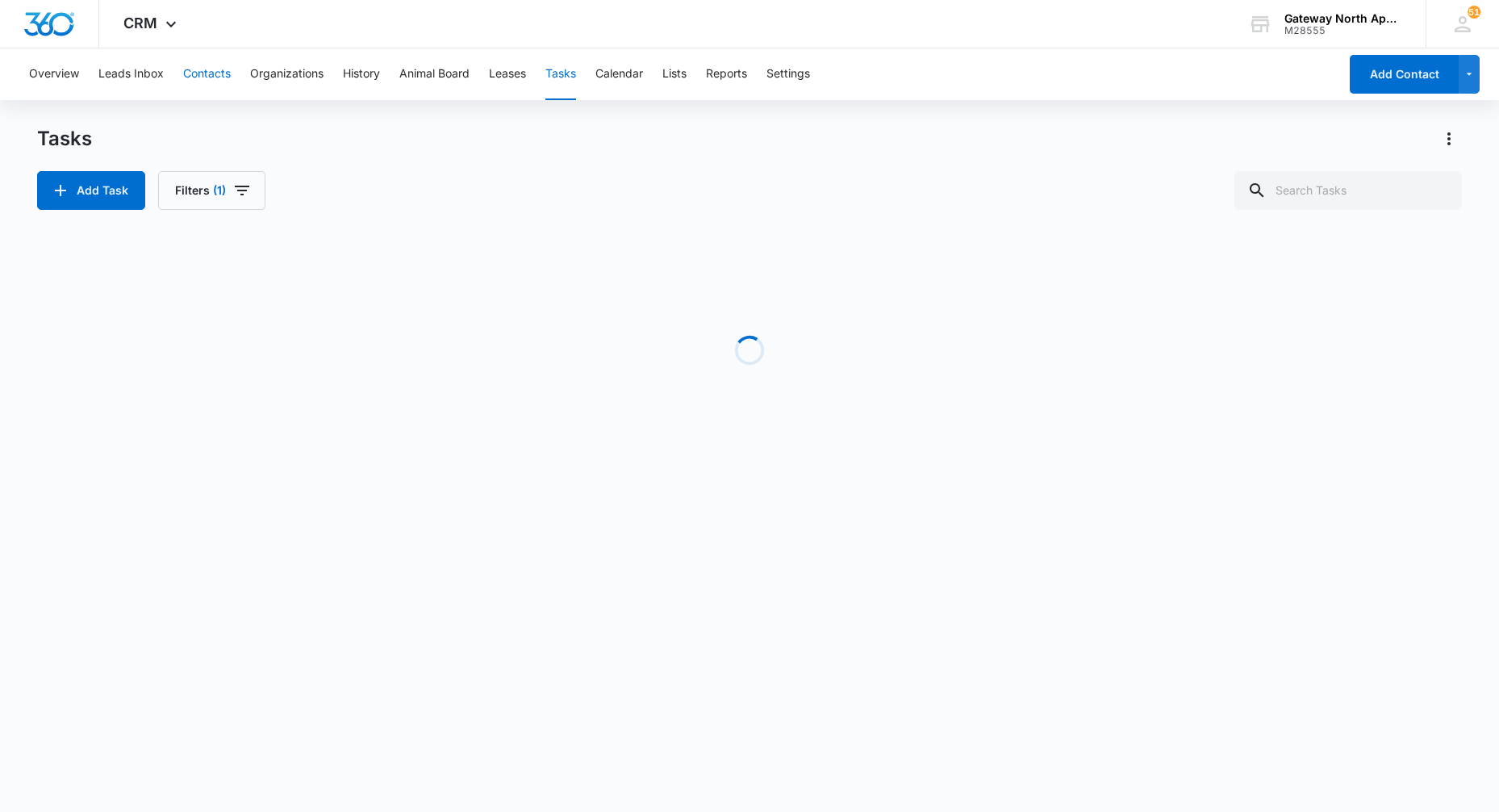
click at [205, 71] on button "Contacts" at bounding box center [206, 73] width 48 height 52
click at [1444, 187] on icon "Clear" at bounding box center [1440, 190] width 20 height 20
click at [166, 24] on icon at bounding box center [171, 28] width 20 height 20
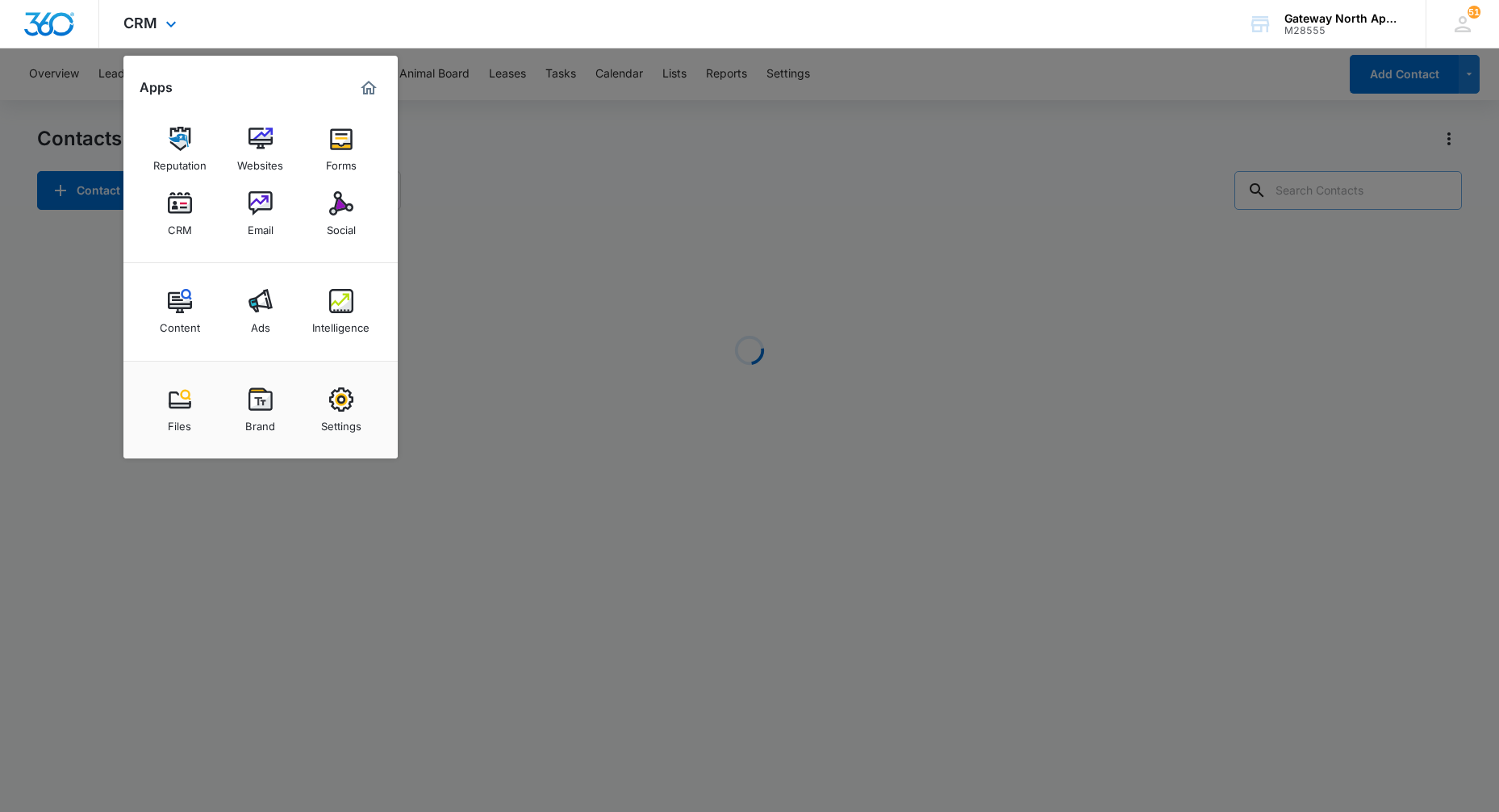
click at [50, 26] on img "Dashboard" at bounding box center [49, 24] width 52 height 24
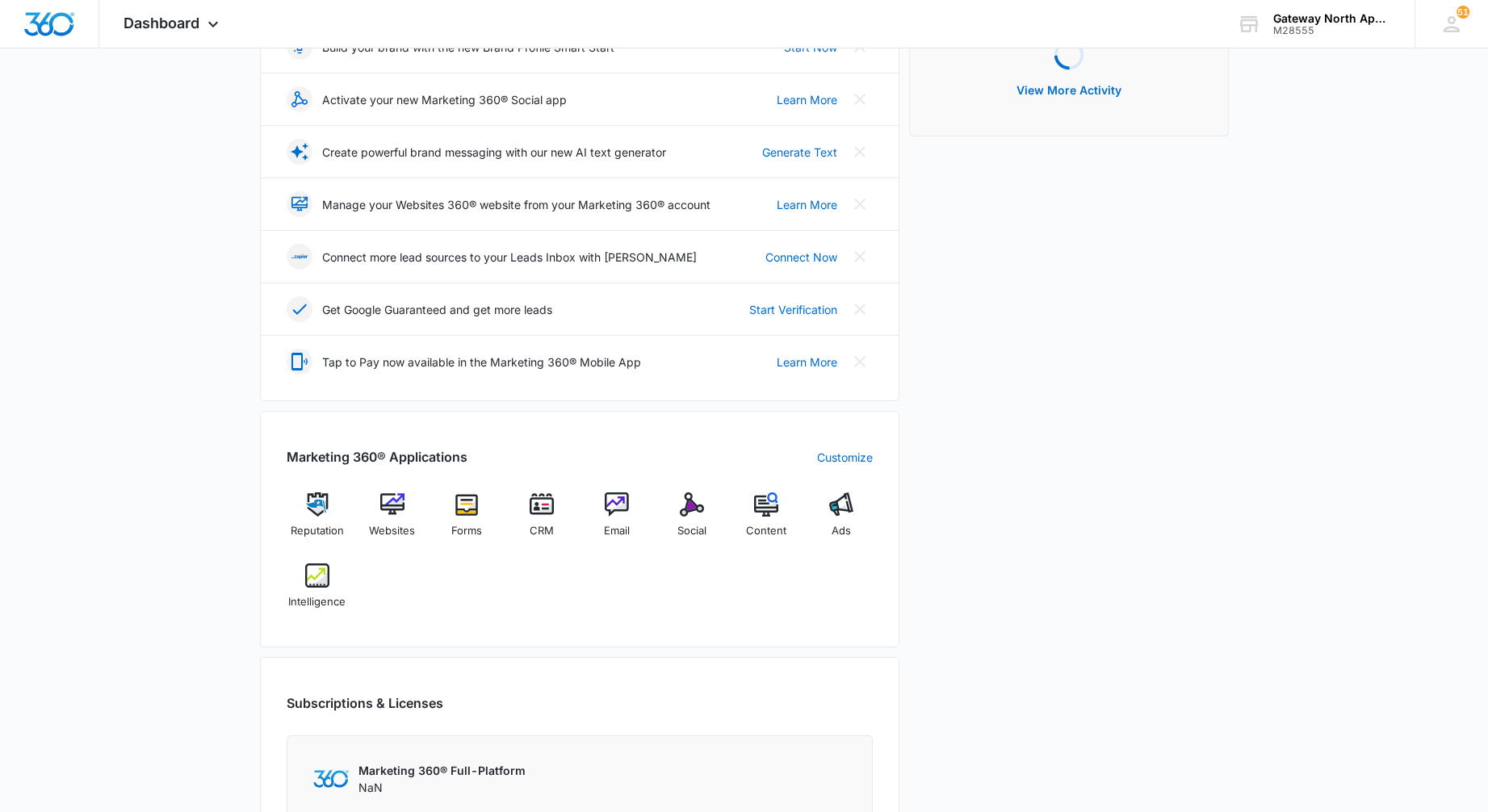
scroll to position [403, 0]
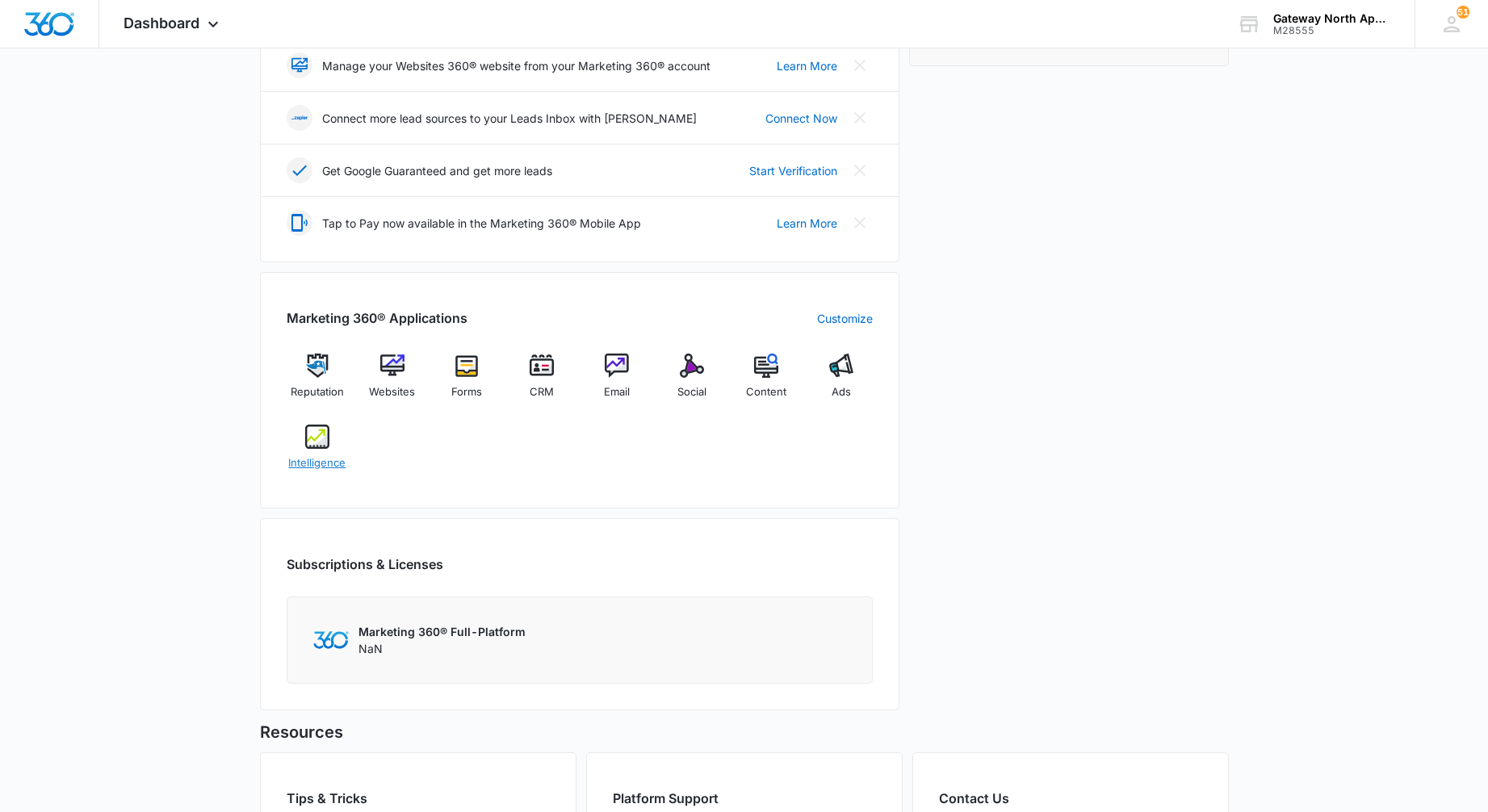
click at [305, 443] on img at bounding box center [318, 437] width 25 height 24
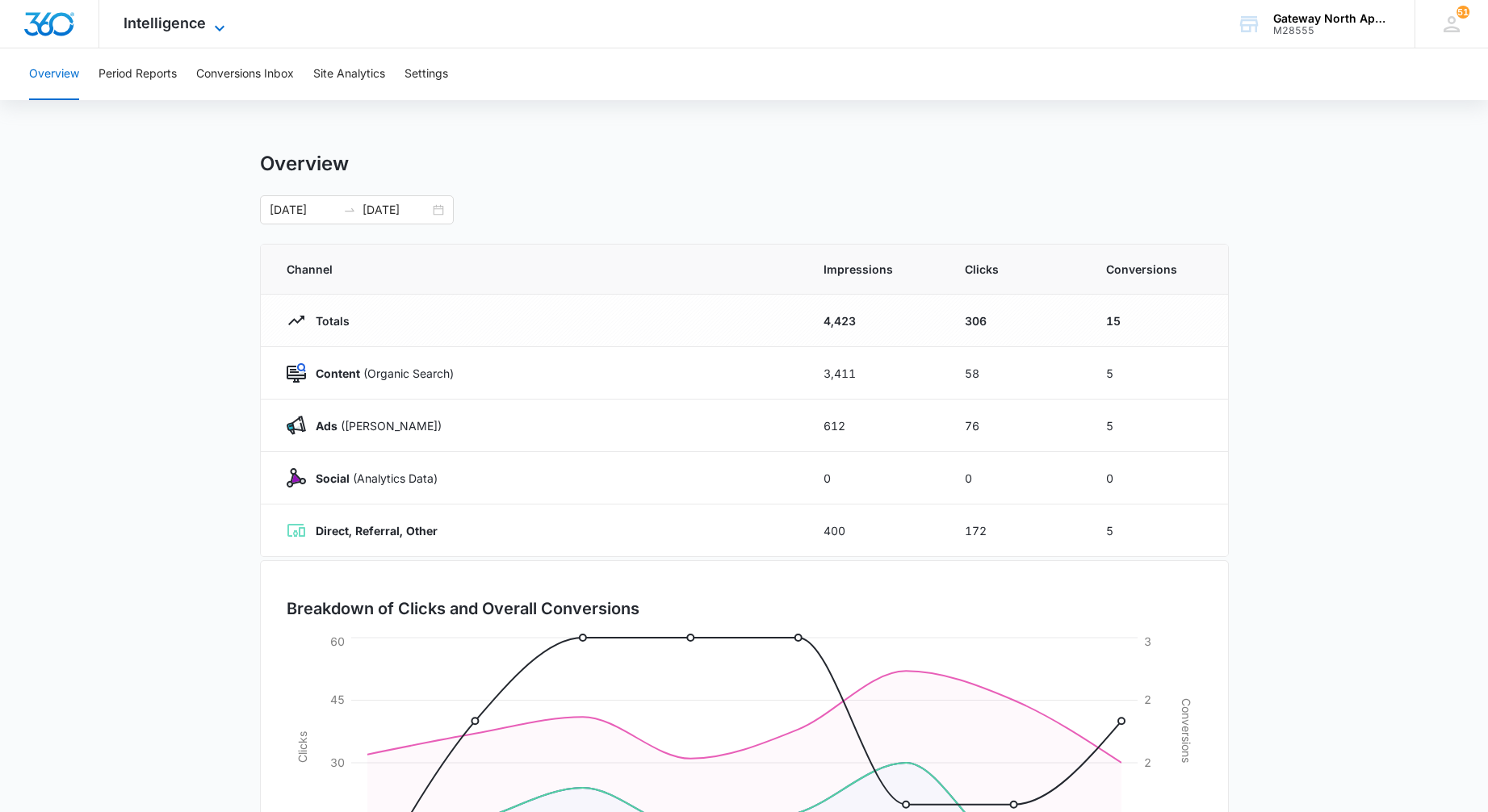
click at [203, 26] on span "Intelligence" at bounding box center [164, 23] width 82 height 17
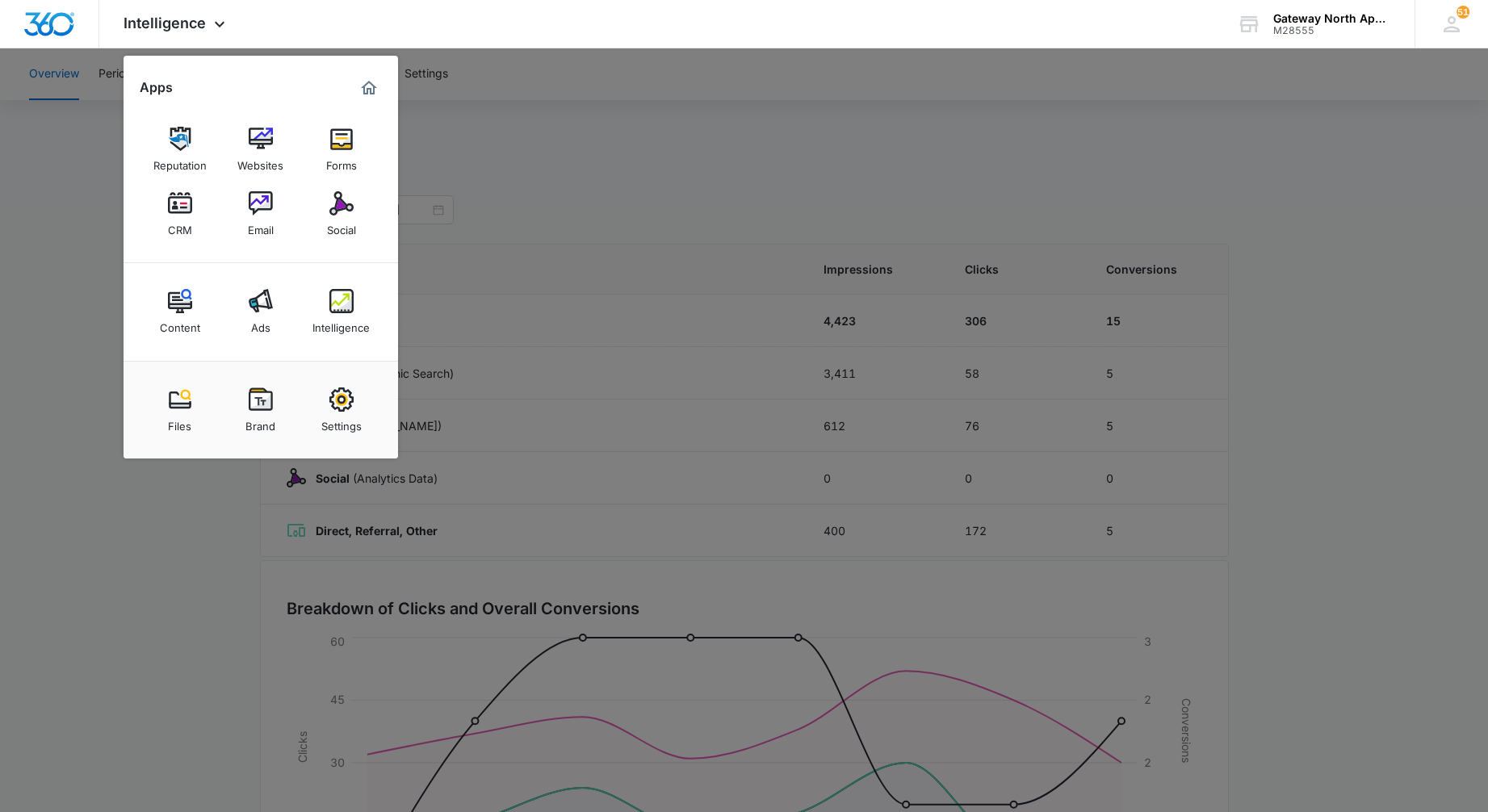
click at [53, 178] on div at bounding box center [744, 406] width 1488 height 812
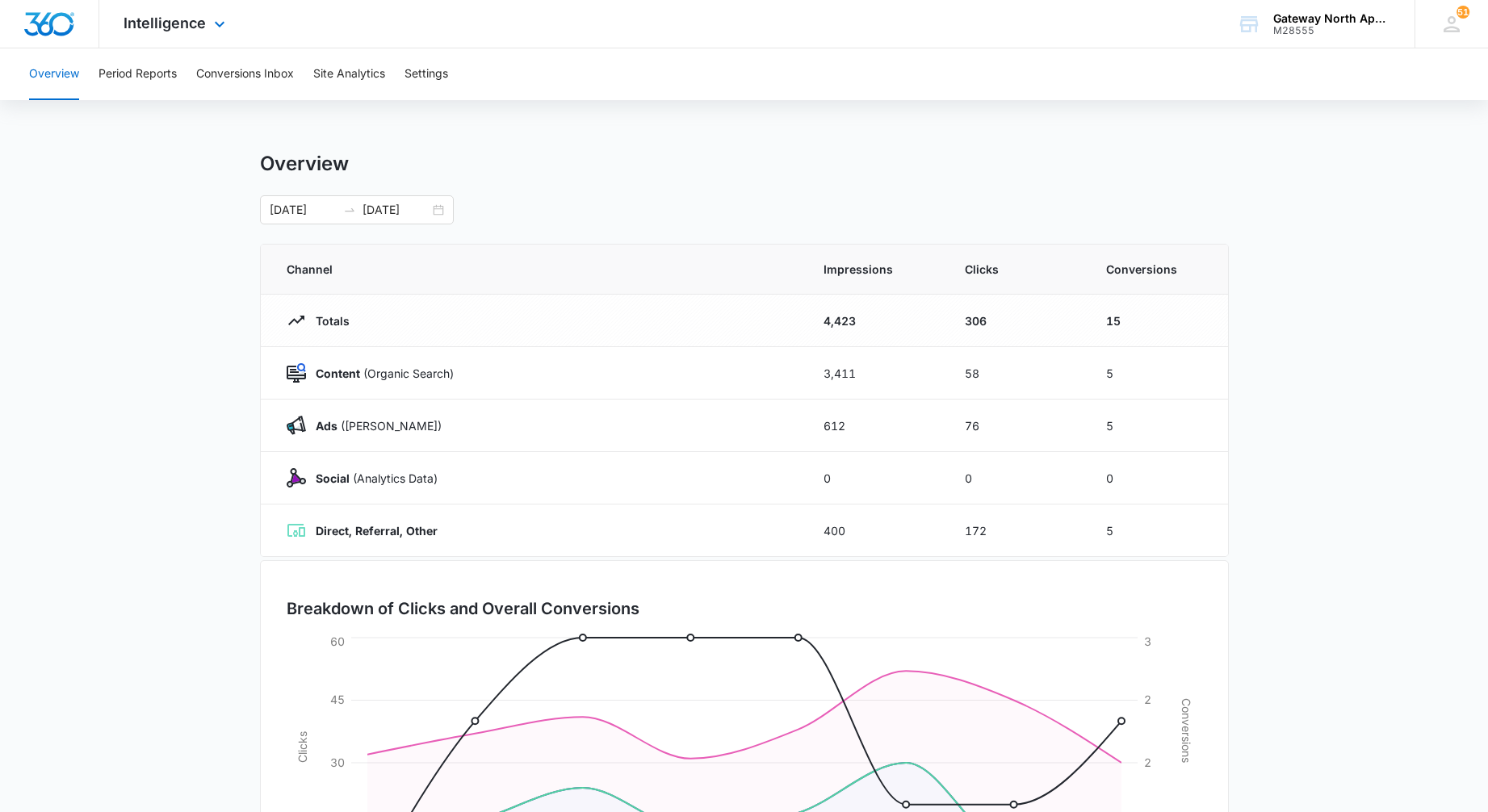
click at [50, 21] on img "Dashboard" at bounding box center [49, 24] width 52 height 24
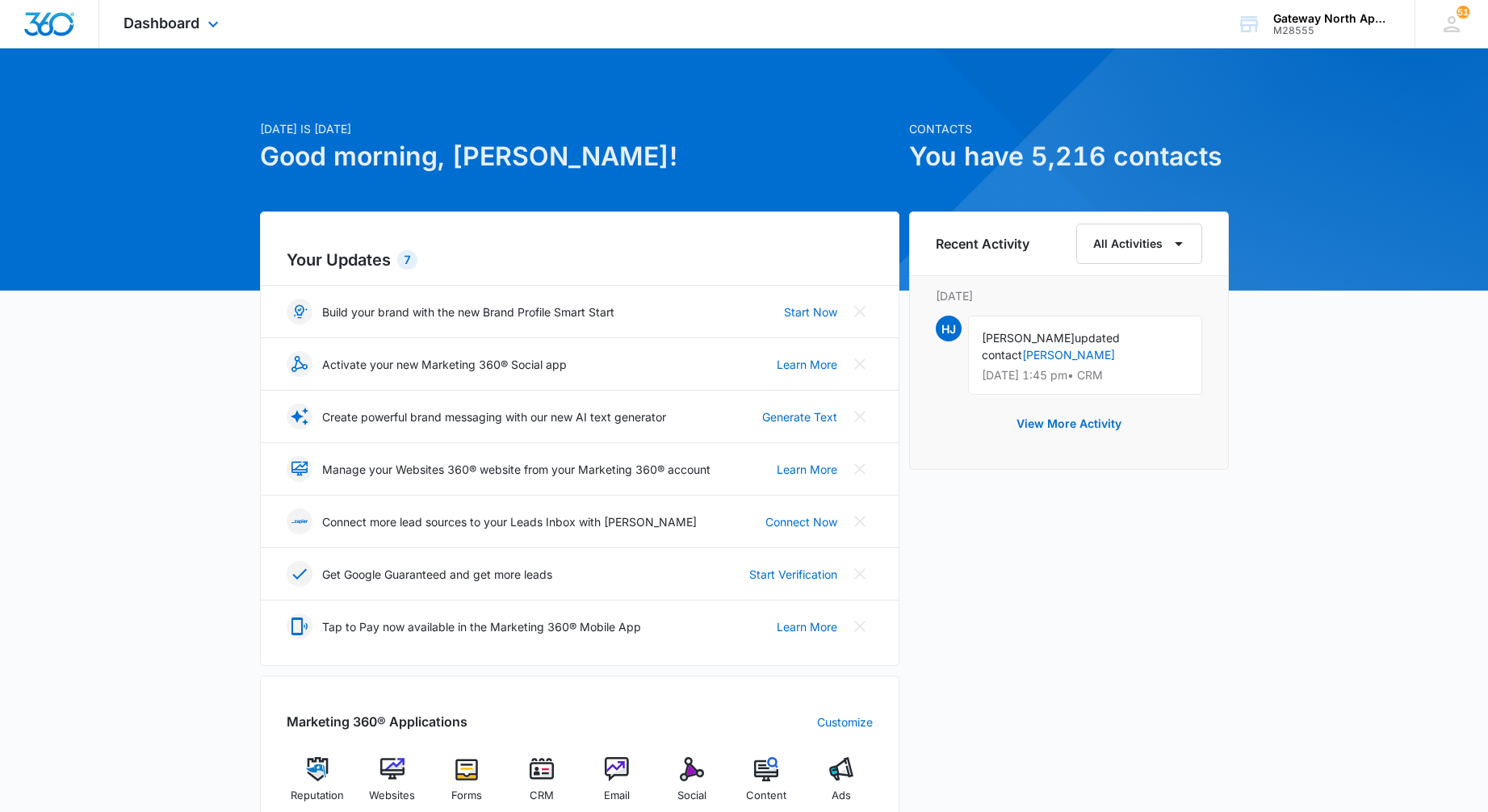
click at [213, 13] on div "Dashboard Apps Reputation Websites Forms CRM Email Social Content Ads Intellige…" at bounding box center [172, 24] width 148 height 48
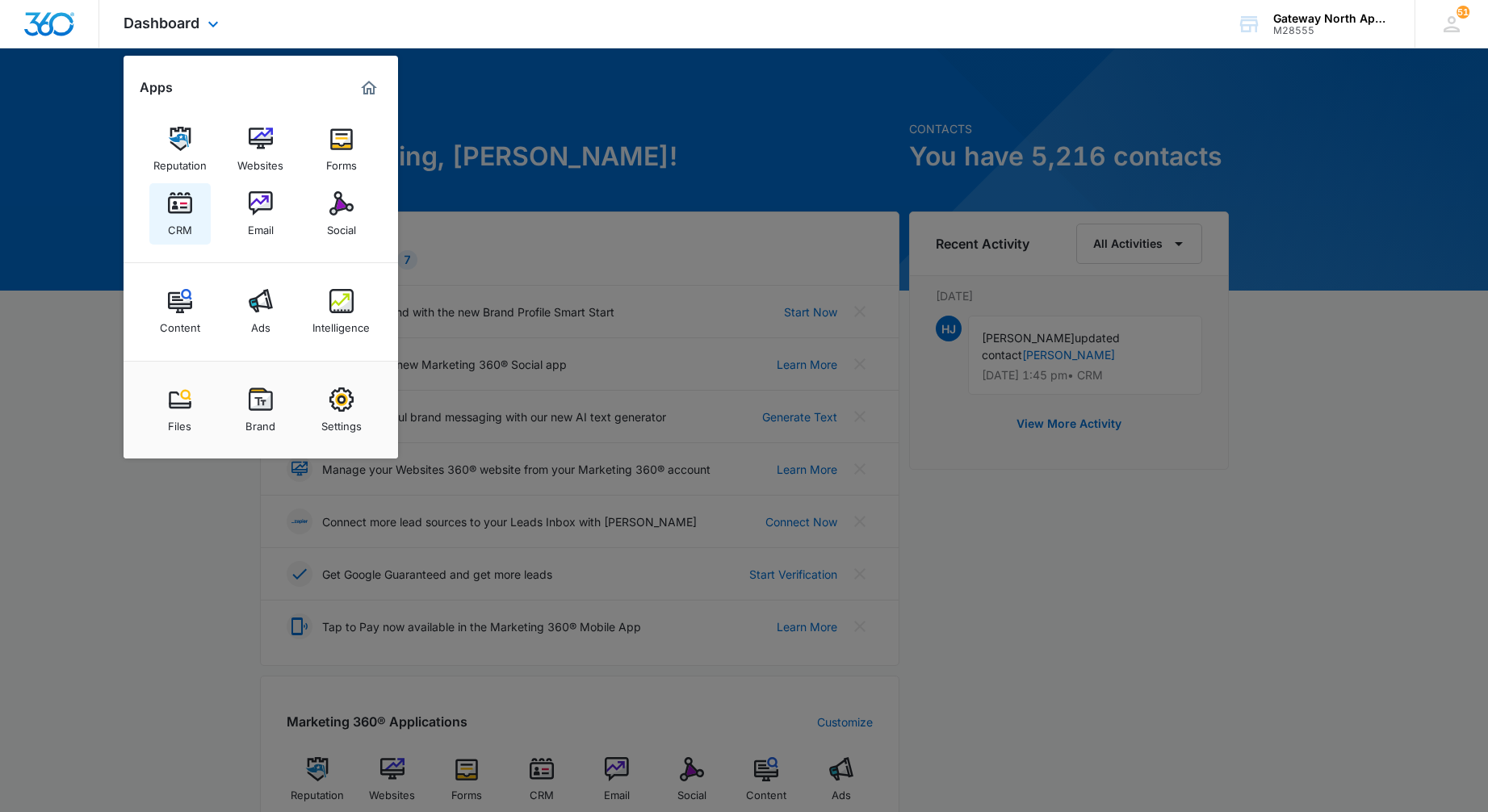
click at [184, 224] on div "CRM" at bounding box center [180, 226] width 25 height 21
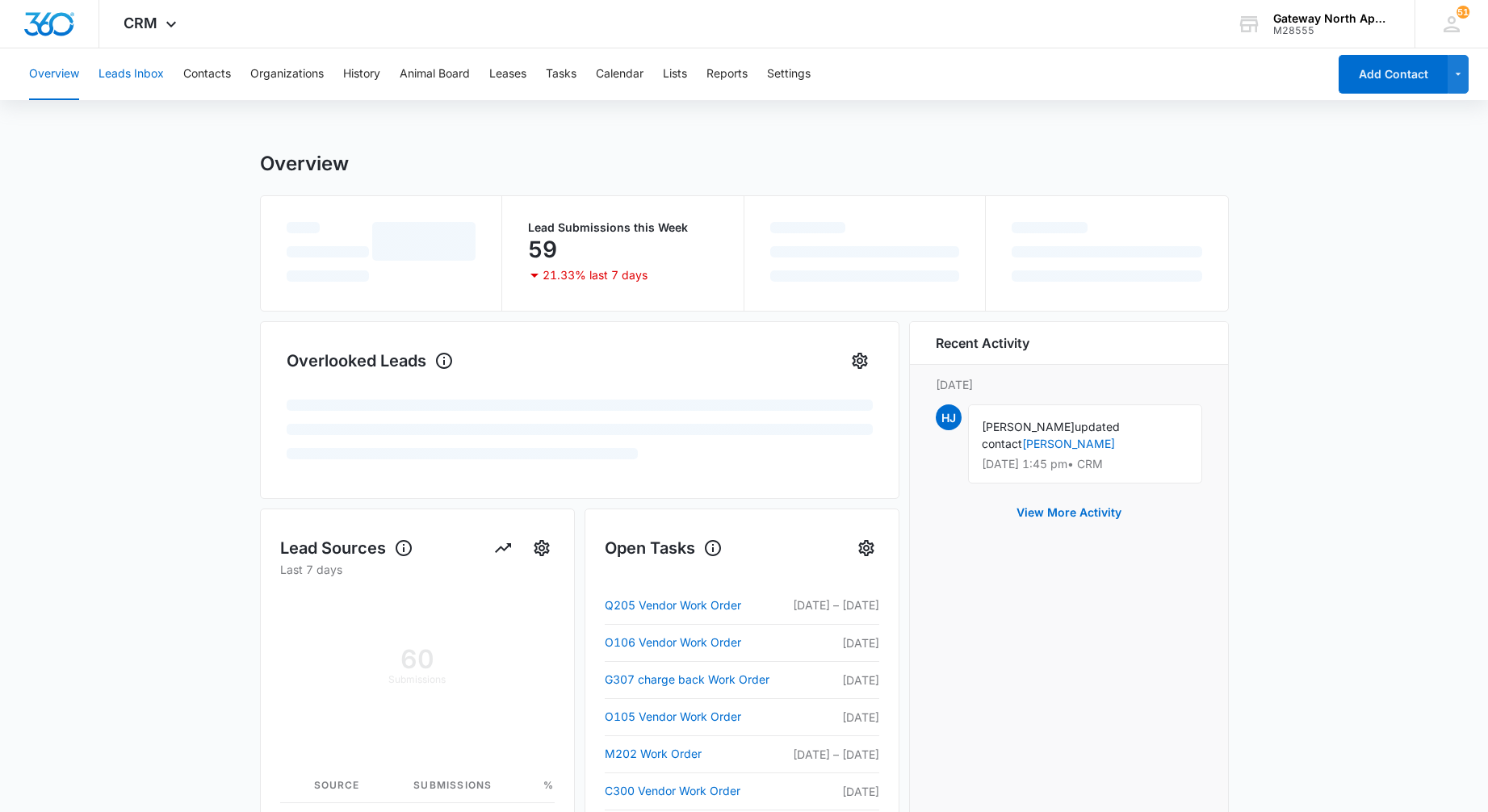
click at [148, 80] on button "Leads Inbox" at bounding box center [130, 73] width 65 height 52
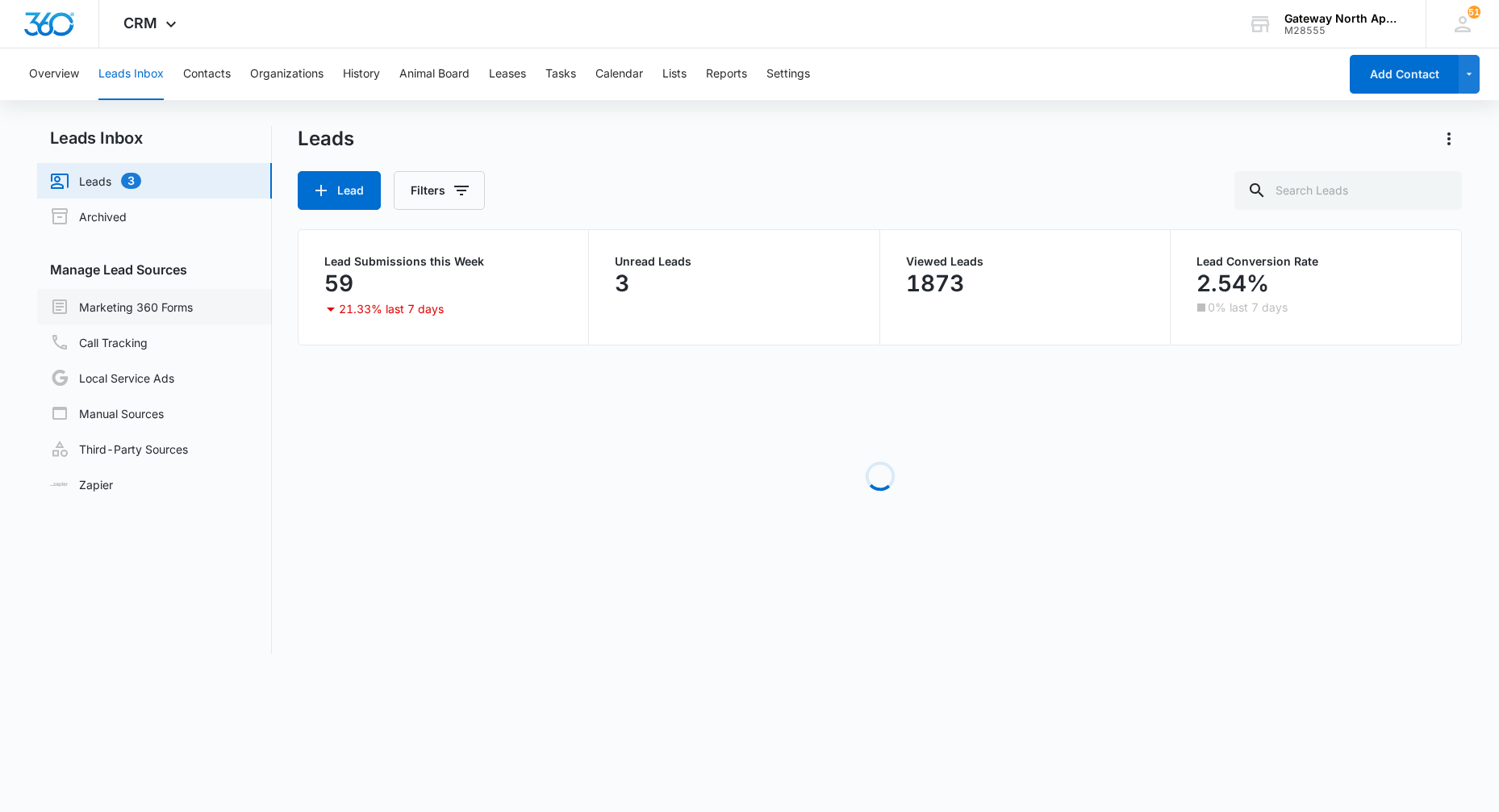
click at [142, 307] on link "Marketing 360 Forms" at bounding box center [122, 306] width 143 height 20
